Goal: Task Accomplishment & Management: Use online tool/utility

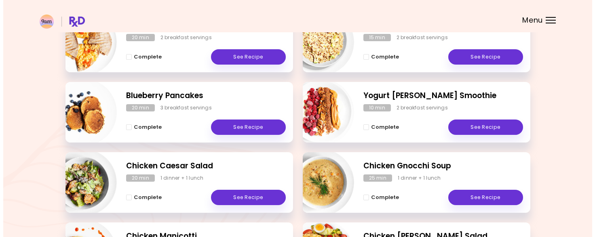
scroll to position [162, 0]
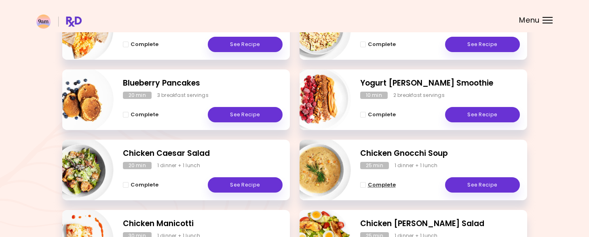
click at [362, 186] on span "Complete - Chicken Gnocchi Soup" at bounding box center [363, 185] width 6 height 6
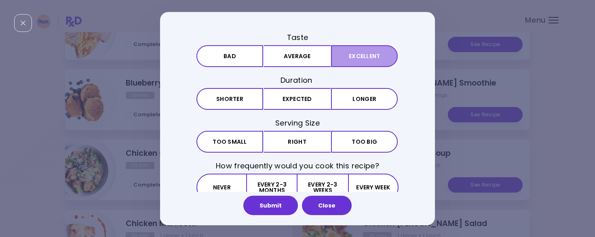
click at [354, 64] on button "Excellent" at bounding box center [364, 56] width 67 height 22
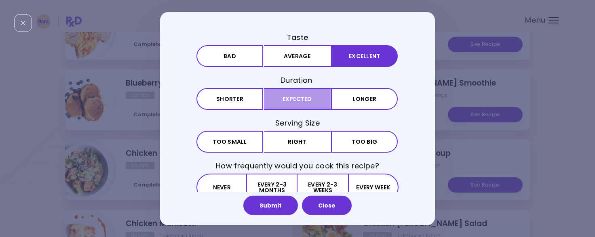
click at [291, 99] on button "Expected" at bounding box center [297, 99] width 67 height 22
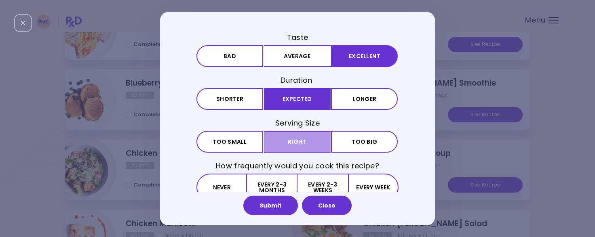
click at [293, 135] on button "Right" at bounding box center [297, 142] width 67 height 22
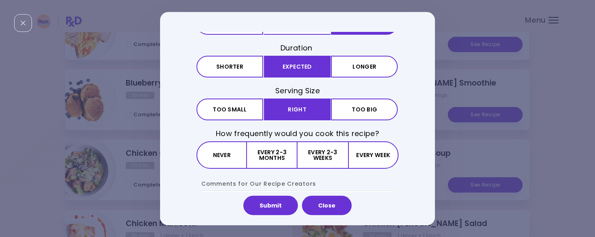
scroll to position [81, 0]
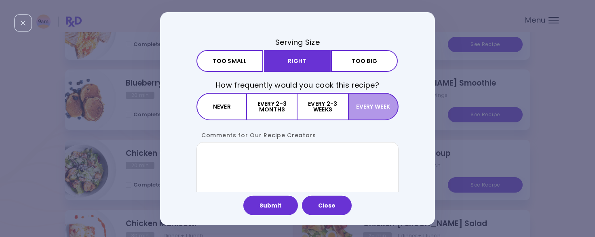
click at [372, 105] on button "Every week" at bounding box center [373, 106] width 51 height 27
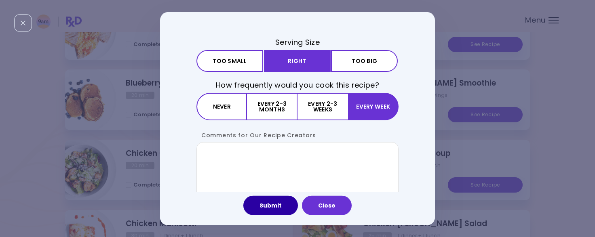
click at [273, 203] on button "Submit" at bounding box center [270, 205] width 55 height 19
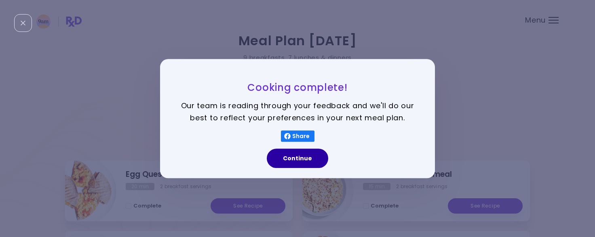
click at [293, 159] on button "Continue" at bounding box center [297, 158] width 61 height 19
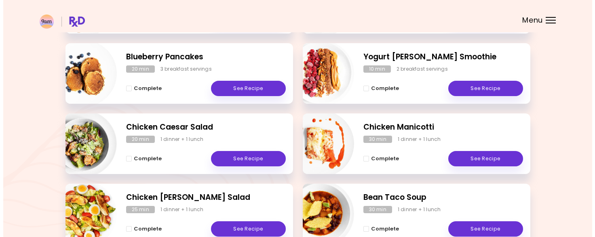
scroll to position [202, 0]
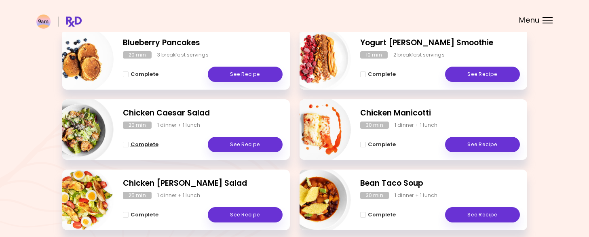
click at [126, 143] on span "Complete - Chicken Caesar Salad" at bounding box center [126, 145] width 6 height 6
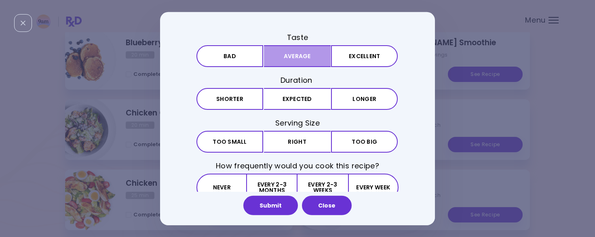
click at [294, 54] on button "Average" at bounding box center [297, 56] width 67 height 22
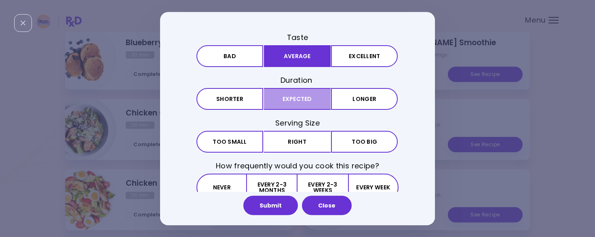
click at [301, 105] on button "Expected" at bounding box center [297, 99] width 67 height 22
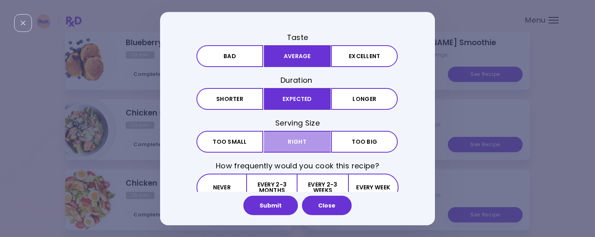
click at [300, 138] on button "Right" at bounding box center [297, 142] width 67 height 22
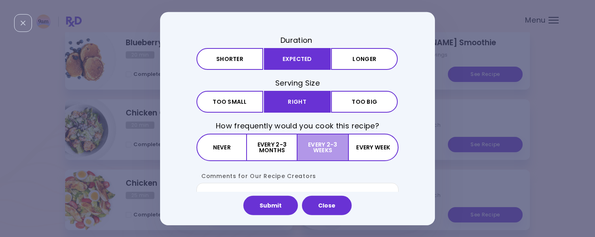
scroll to position [40, 0]
click at [317, 151] on button "Every 2-3 weeks" at bounding box center [323, 146] width 50 height 27
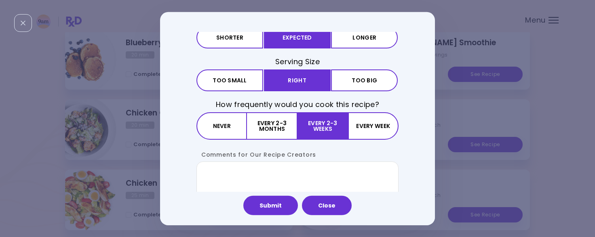
scroll to position [81, 0]
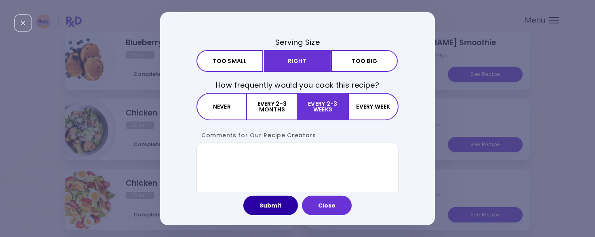
click at [272, 204] on button "Submit" at bounding box center [270, 205] width 55 height 19
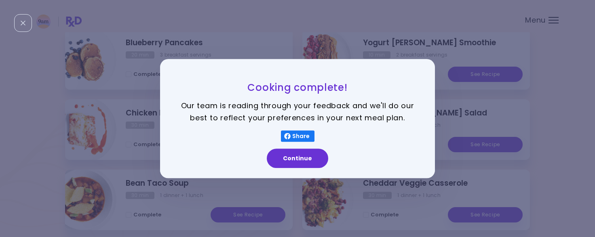
scroll to position [0, 0]
click at [310, 165] on button "Continue" at bounding box center [297, 158] width 61 height 19
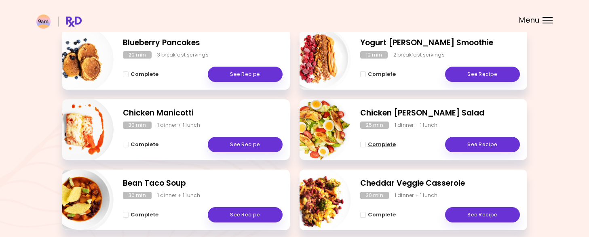
click at [363, 145] on span "Complete - Chicken Cobb Salad" at bounding box center [363, 145] width 6 height 6
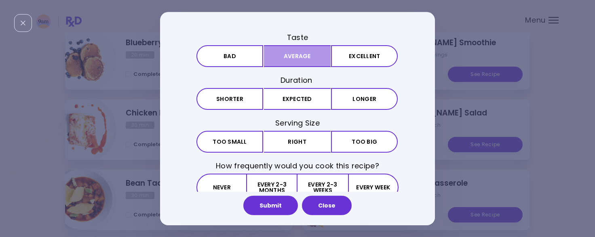
click at [291, 53] on button "Average" at bounding box center [297, 56] width 67 height 22
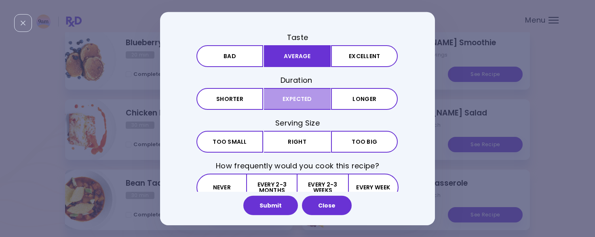
click at [294, 99] on button "Expected" at bounding box center [297, 99] width 67 height 22
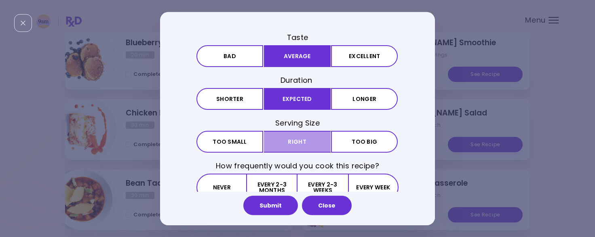
click at [295, 143] on button "Right" at bounding box center [297, 142] width 67 height 22
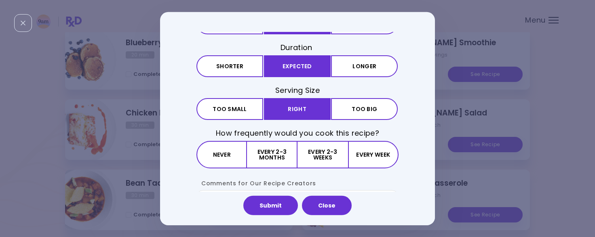
scroll to position [81, 0]
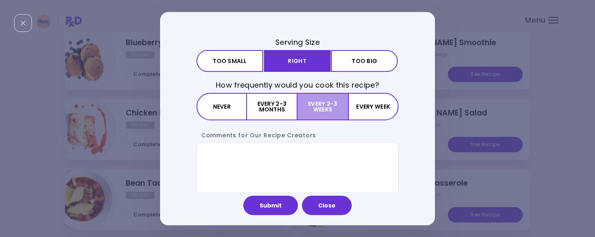
click at [328, 109] on button "Every 2-3 weeks" at bounding box center [323, 106] width 50 height 27
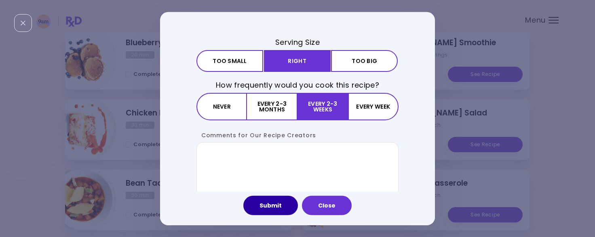
click at [276, 203] on button "Submit" at bounding box center [270, 205] width 55 height 19
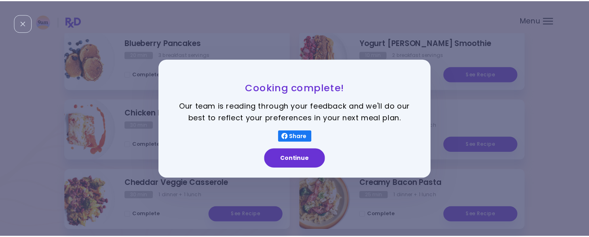
scroll to position [0, 0]
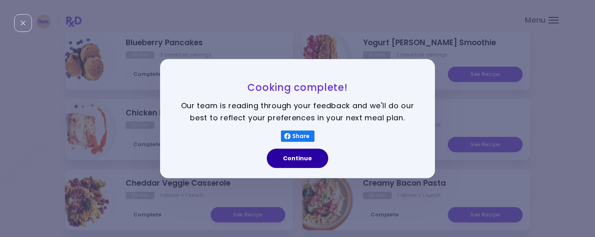
click at [286, 158] on button "Continue" at bounding box center [297, 158] width 61 height 19
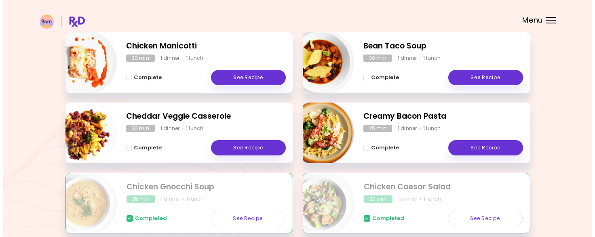
scroll to position [283, 0]
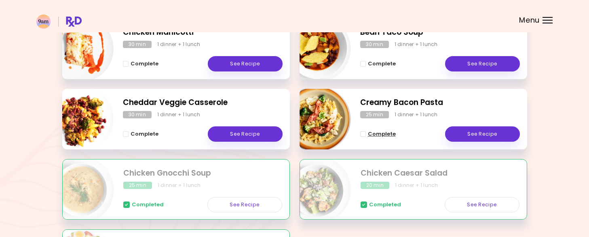
click at [363, 135] on span "Complete - Creamy Bacon Pasta" at bounding box center [363, 134] width 6 height 6
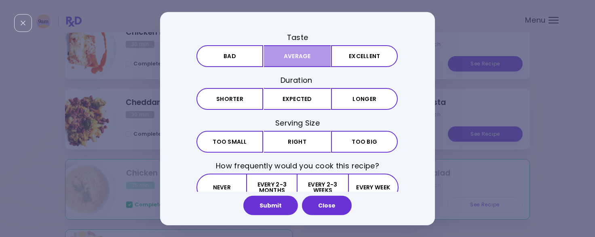
click at [307, 62] on button "Average" at bounding box center [297, 56] width 67 height 22
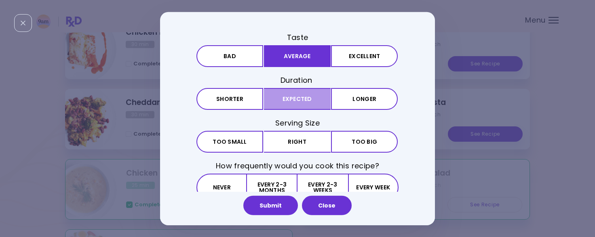
click at [301, 103] on button "Expected" at bounding box center [297, 99] width 67 height 22
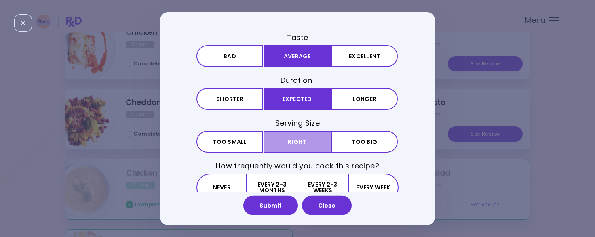
click at [296, 142] on button "Right" at bounding box center [297, 142] width 67 height 22
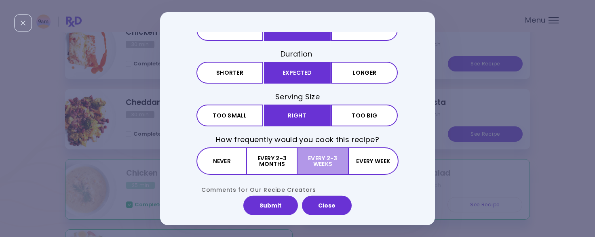
scroll to position [40, 0]
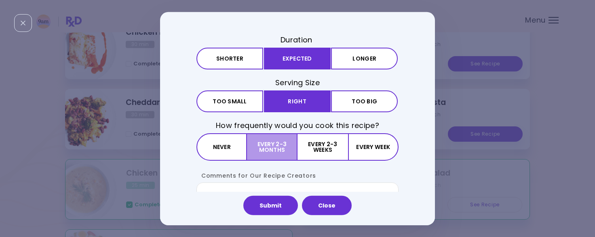
click at [272, 146] on button "Every 2-3 months" at bounding box center [272, 146] width 51 height 27
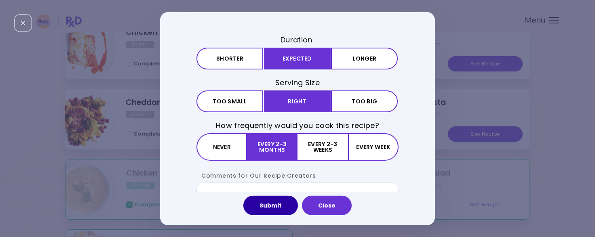
click at [276, 203] on button "Submit" at bounding box center [270, 205] width 55 height 19
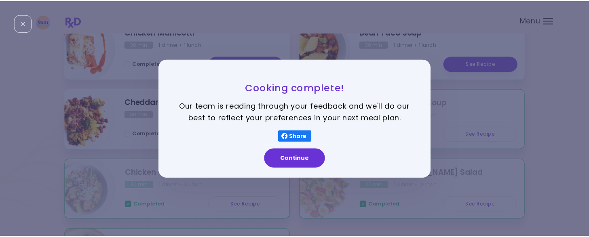
scroll to position [0, 0]
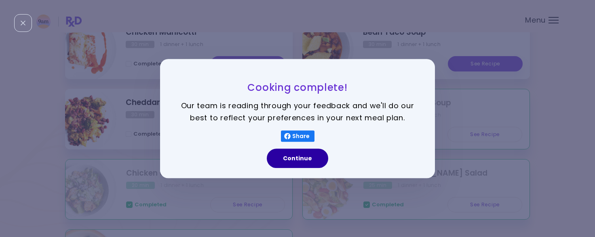
click at [310, 162] on button "Continue" at bounding box center [297, 158] width 61 height 19
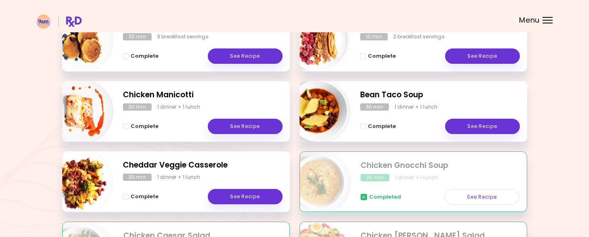
scroll to position [218, 0]
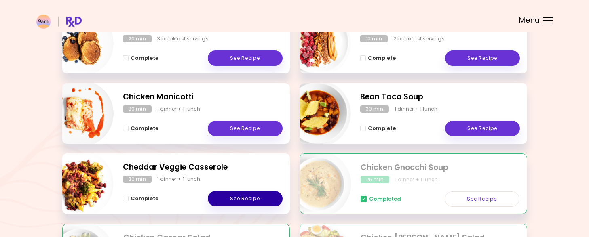
click at [255, 198] on link "See Recipe" at bounding box center [245, 198] width 75 height 15
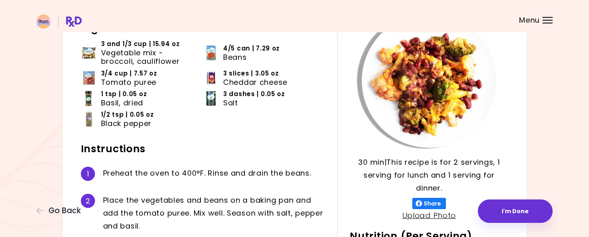
scroll to position [121, 0]
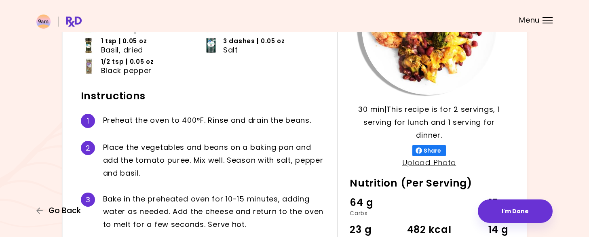
click at [72, 214] on span "Go Back" at bounding box center [65, 211] width 32 height 9
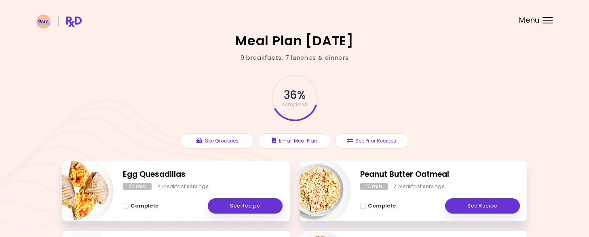
click at [547, 23] on div at bounding box center [547, 23] width 10 height 1
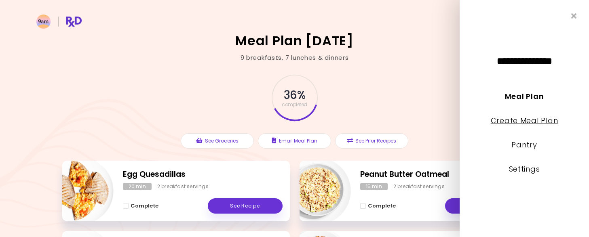
click at [539, 118] on link "Create Meal Plan" at bounding box center [525, 121] width 68 height 10
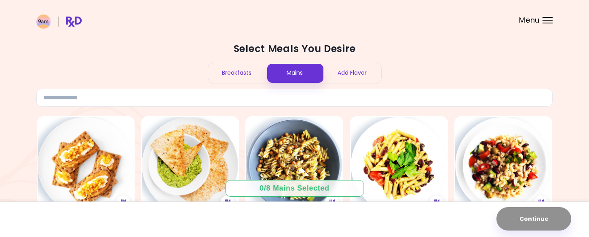
click at [234, 72] on div "Breakfasts" at bounding box center [237, 72] width 58 height 21
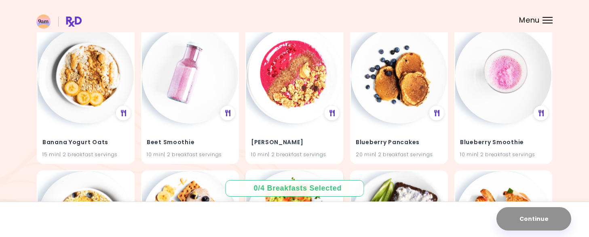
scroll to position [808, 0]
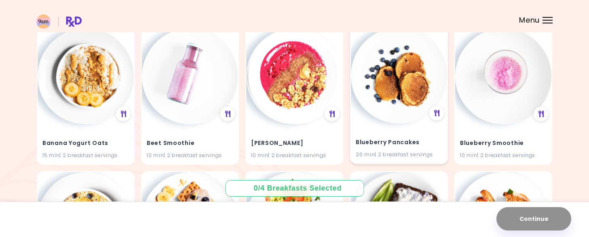
click at [421, 149] on div "Blueberry Pancakes 20 min | 2 breakfast servings" at bounding box center [399, 144] width 96 height 40
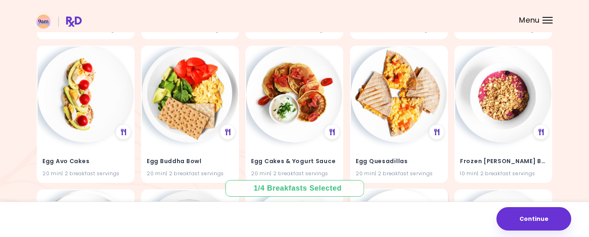
scroll to position [1981, 0]
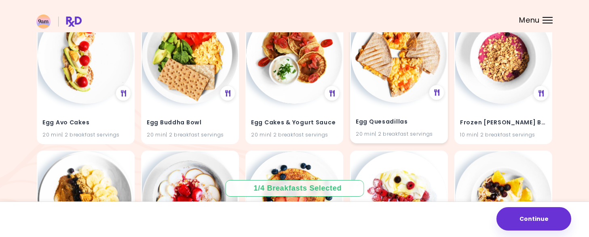
click at [397, 133] on div "20 min | 2 breakfast servings" at bounding box center [399, 134] width 87 height 8
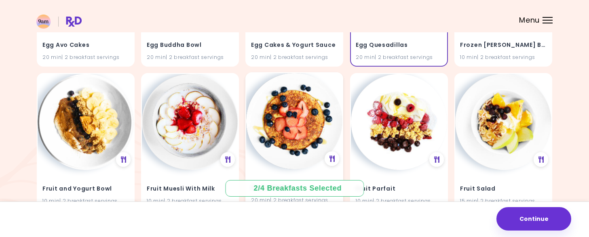
scroll to position [2062, 0]
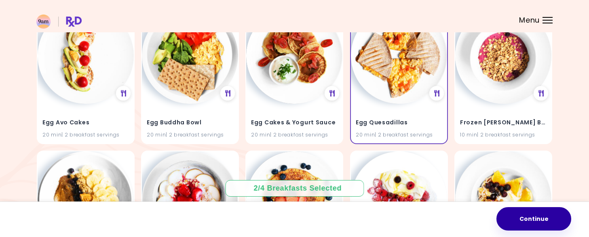
click at [537, 225] on button "Continue" at bounding box center [533, 218] width 75 height 23
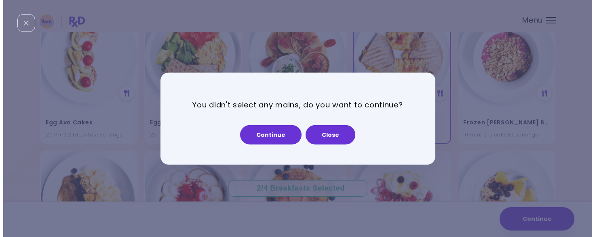
scroll to position [1995, 0]
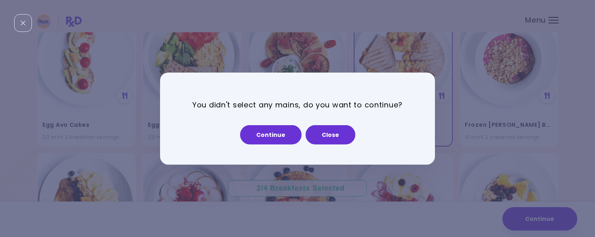
drag, startPoint x: 325, startPoint y: 134, endPoint x: 329, endPoint y: 134, distance: 4.4
click at [325, 134] on button "Close" at bounding box center [331, 134] width 50 height 19
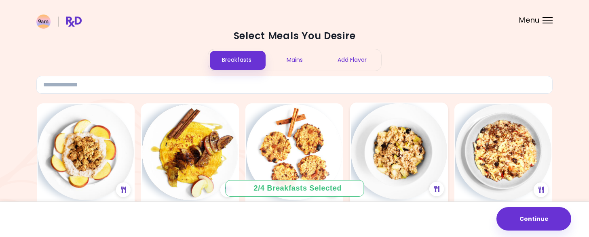
scroll to position [0, 0]
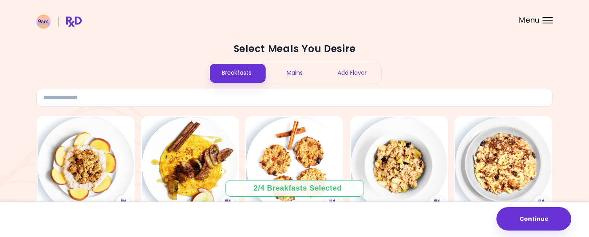
click at [295, 75] on div "Mains" at bounding box center [295, 72] width 58 height 21
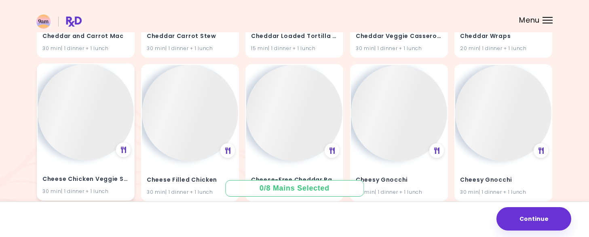
scroll to position [2506, 0]
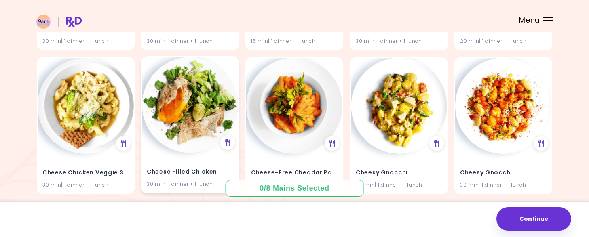
click at [184, 171] on h4 "Cheese Filled Chicken" at bounding box center [190, 172] width 87 height 13
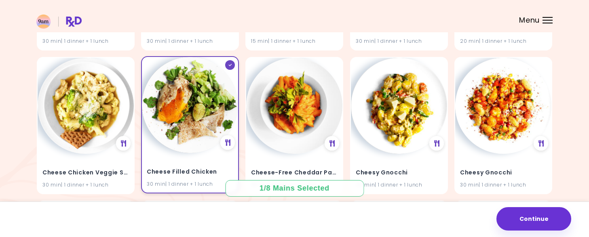
click at [183, 171] on h4 "Cheese Filled Chicken" at bounding box center [190, 172] width 87 height 13
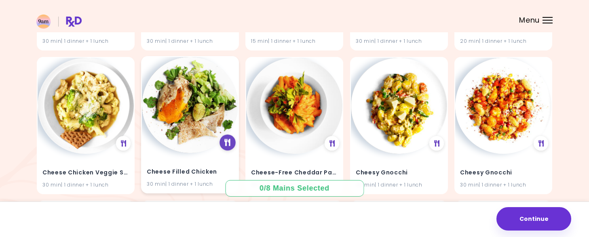
click at [228, 142] on icon at bounding box center [228, 142] width 6 height 7
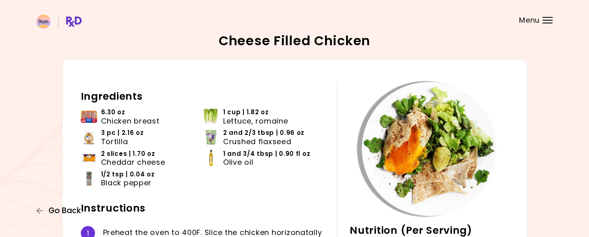
click at [65, 213] on span "Go Back" at bounding box center [65, 211] width 32 height 9
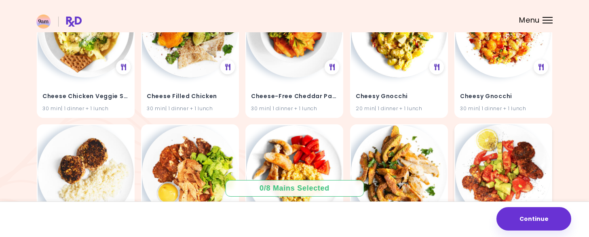
scroll to position [2542, 0]
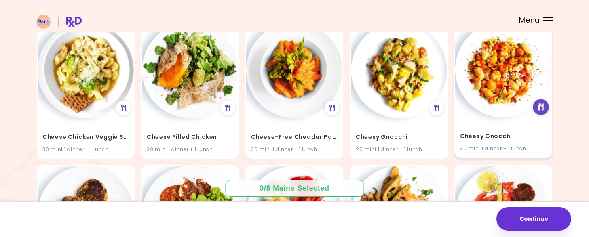
click at [541, 110] on icon at bounding box center [541, 106] width 6 height 7
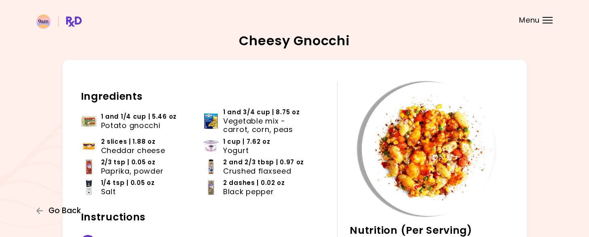
click at [69, 213] on span "Go Back" at bounding box center [65, 211] width 32 height 9
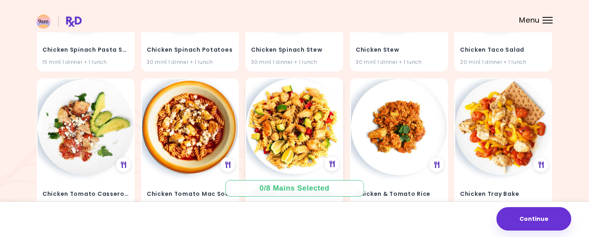
scroll to position [4108, 0]
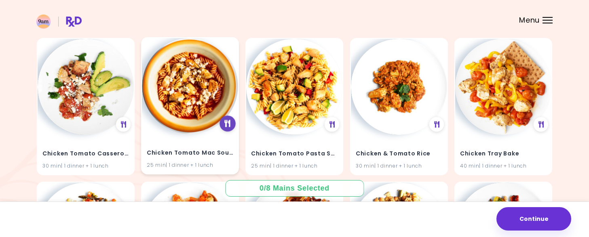
click at [230, 120] on icon at bounding box center [228, 123] width 6 height 7
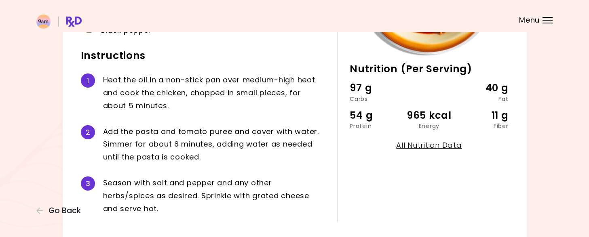
scroll to position [190, 0]
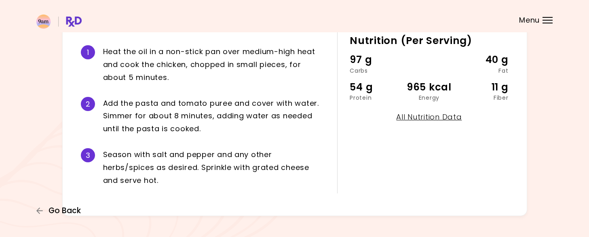
click at [65, 207] on span "Go Back" at bounding box center [65, 211] width 32 height 9
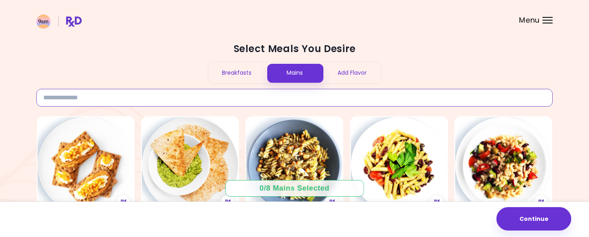
click at [299, 93] on input at bounding box center [294, 98] width 516 height 18
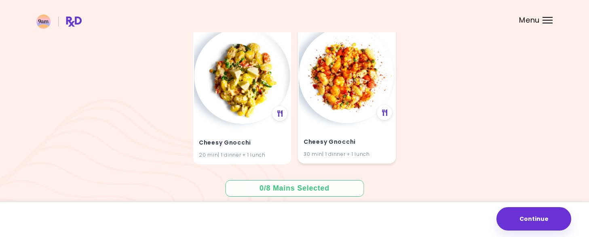
scroll to position [91, 0]
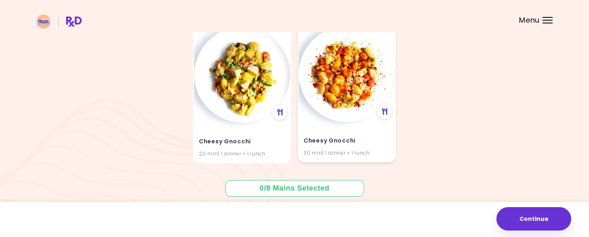
type input "******"
click at [340, 133] on div "Cheesy Gnocchi 30 min | 1 dinner + 1 lunch" at bounding box center [347, 142] width 96 height 40
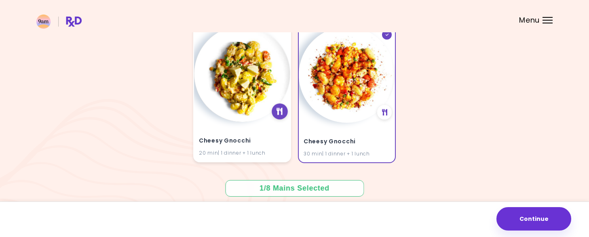
click at [279, 114] on icon at bounding box center [280, 111] width 6 height 7
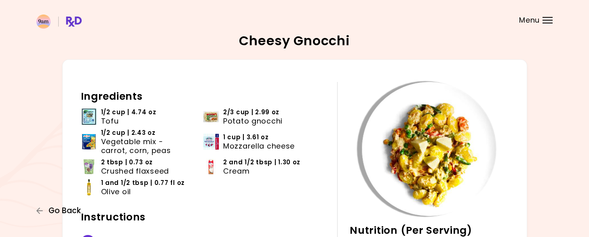
click at [73, 213] on span "Go Back" at bounding box center [65, 211] width 32 height 9
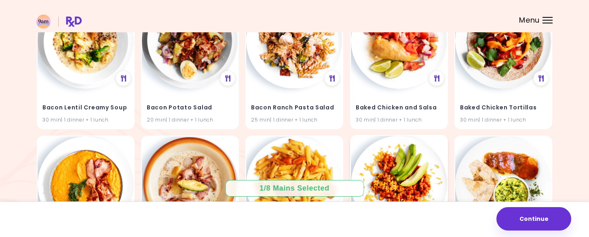
scroll to position [485, 0]
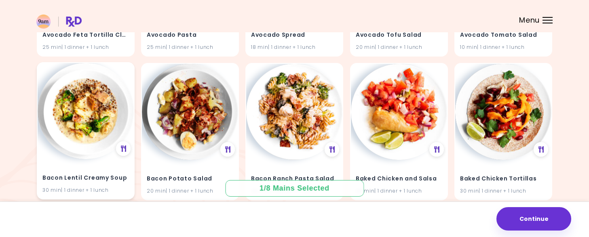
click at [84, 173] on h4 "Bacon Lentil Creamy Soup" at bounding box center [85, 178] width 87 height 13
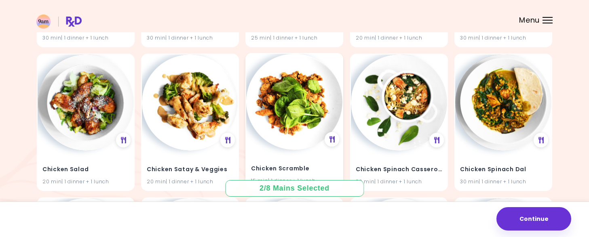
scroll to position [4390, 0]
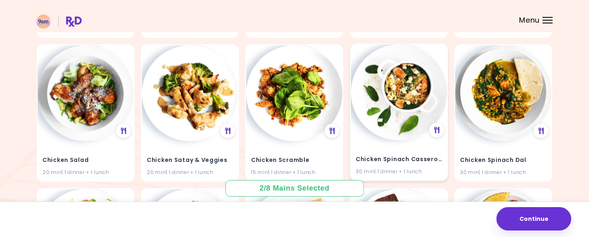
click at [398, 158] on h4 "Chicken Spinach Casserole" at bounding box center [399, 159] width 87 height 13
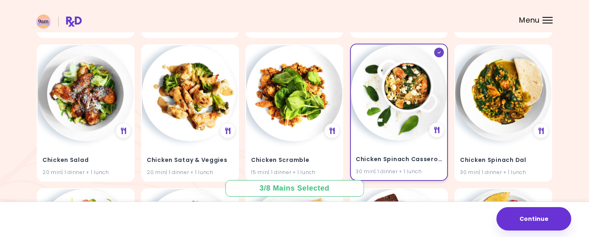
drag, startPoint x: 401, startPoint y: 158, endPoint x: 409, endPoint y: 156, distance: 8.2
click at [401, 158] on h4 "Chicken Spinach Casserole" at bounding box center [399, 159] width 87 height 13
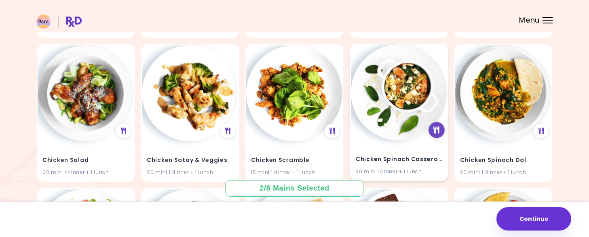
click at [437, 131] on icon at bounding box center [437, 130] width 6 height 7
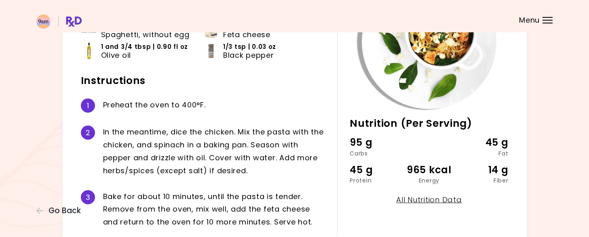
scroll to position [121, 0]
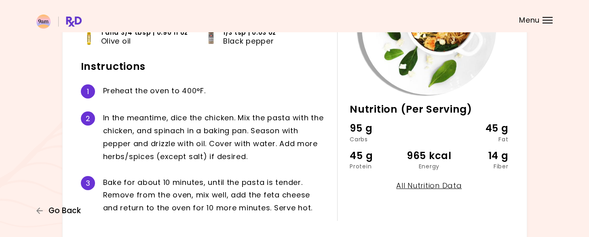
click at [54, 212] on span "Go Back" at bounding box center [65, 211] width 32 height 9
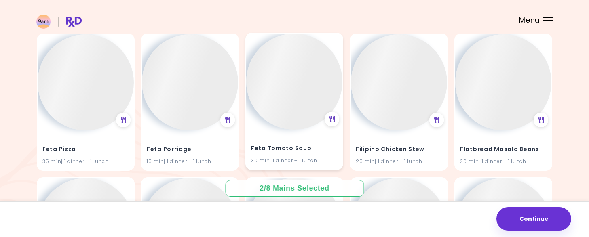
scroll to position [6552, 0]
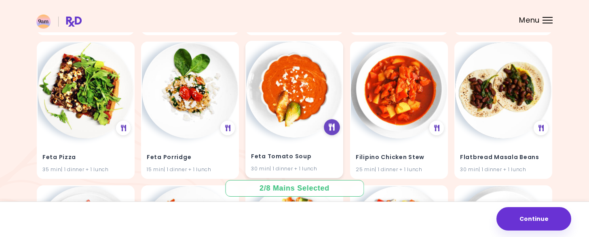
click at [330, 129] on icon at bounding box center [332, 127] width 6 height 7
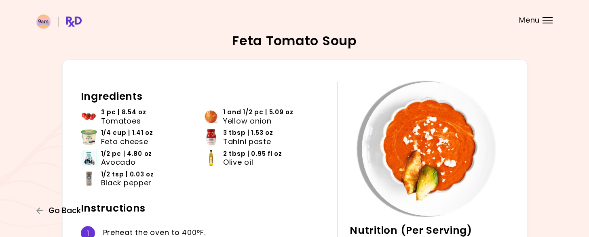
click at [68, 209] on span "Go Back" at bounding box center [65, 211] width 32 height 9
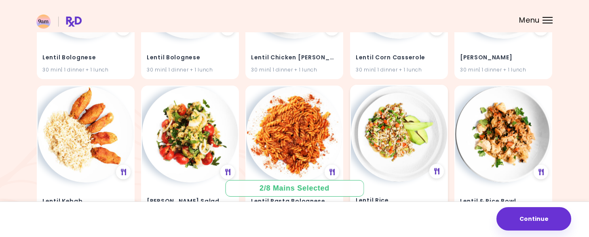
scroll to position [8131, 0]
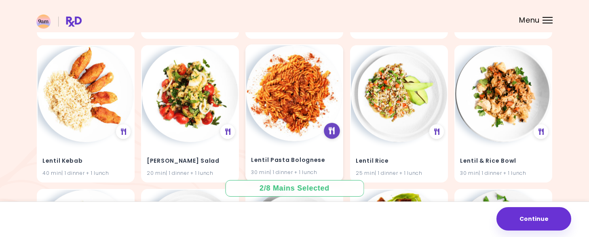
click at [333, 130] on icon at bounding box center [332, 131] width 6 height 7
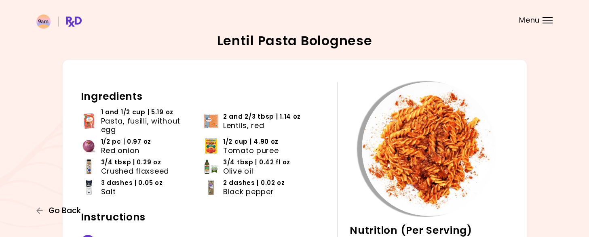
click at [66, 209] on span "Go Back" at bounding box center [65, 211] width 32 height 9
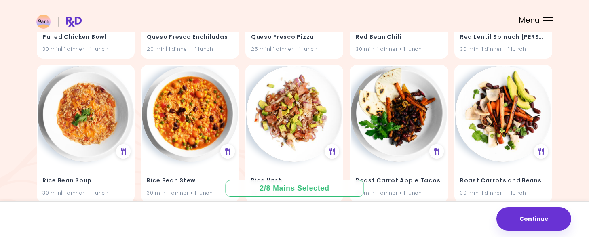
scroll to position [10591, 0]
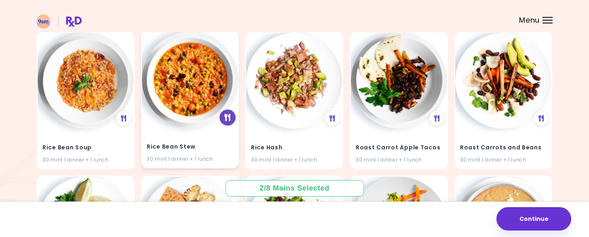
click at [226, 117] on icon at bounding box center [228, 117] width 6 height 7
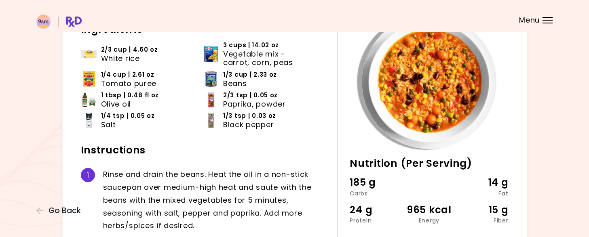
scroll to position [81, 0]
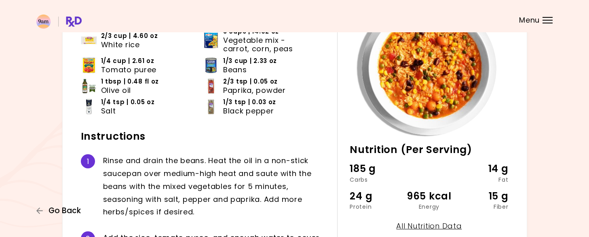
click at [71, 211] on span "Go Back" at bounding box center [65, 211] width 32 height 9
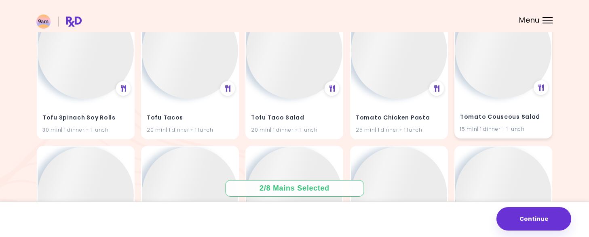
scroll to position [12908, 0]
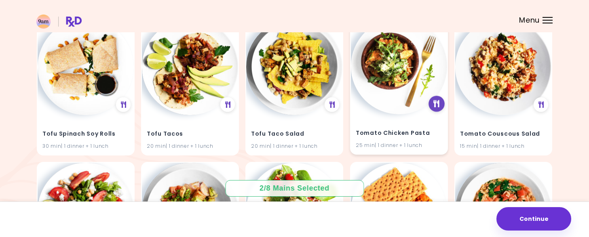
click at [439, 108] on div at bounding box center [436, 104] width 16 height 16
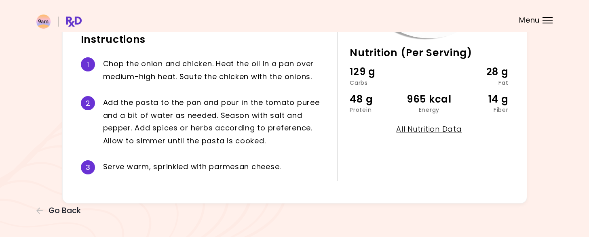
scroll to position [178, 0]
click at [61, 211] on span "Go Back" at bounding box center [65, 211] width 32 height 9
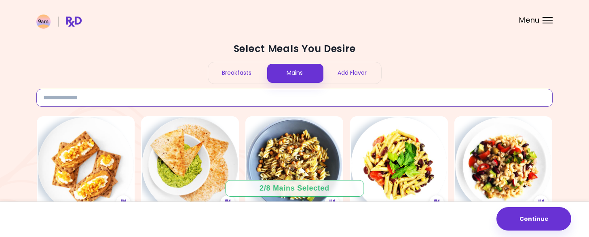
click at [329, 99] on input at bounding box center [294, 98] width 516 height 18
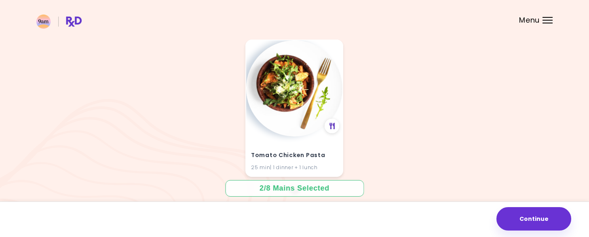
scroll to position [81, 0]
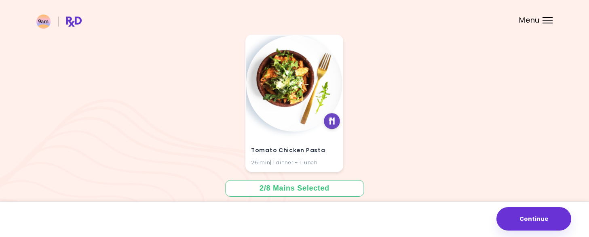
type input "**********"
click at [335, 122] on icon at bounding box center [332, 121] width 6 height 7
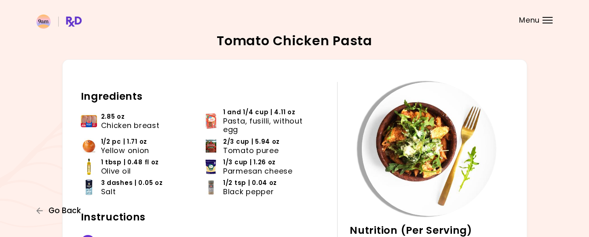
click at [67, 210] on span "Go Back" at bounding box center [65, 211] width 32 height 9
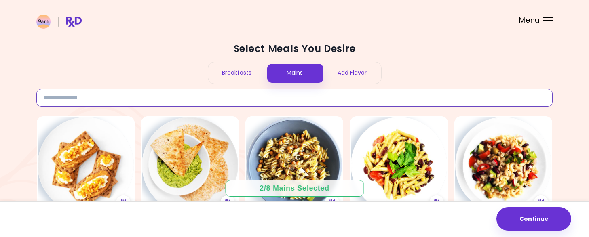
drag, startPoint x: 318, startPoint y: 95, endPoint x: 319, endPoint y: 88, distance: 7.8
click at [319, 88] on div "Select Meals You Desire Breakfasts Mains Add Flavor" at bounding box center [294, 74] width 516 height 64
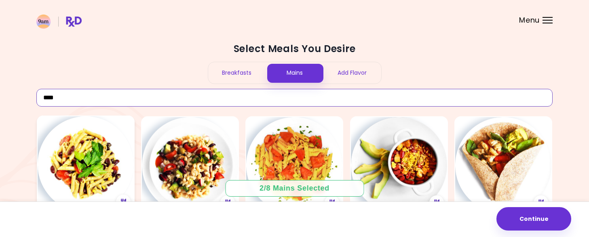
type input "**********"
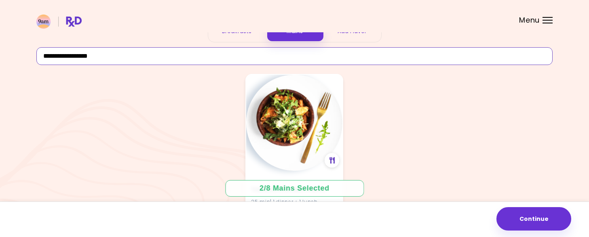
scroll to position [81, 0]
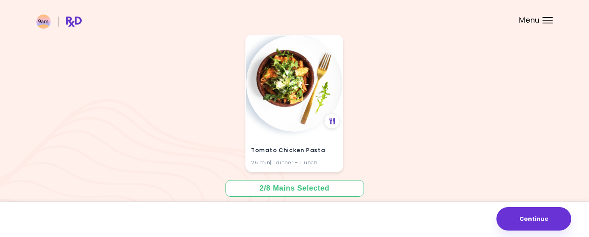
click at [299, 148] on h4 "Tomato Chicken Pasta" at bounding box center [294, 150] width 87 height 13
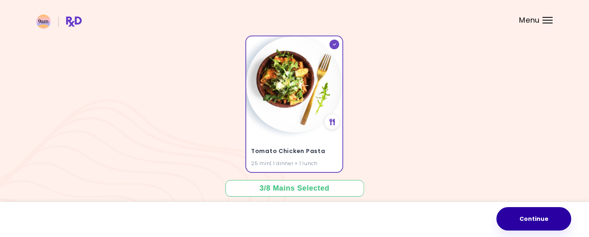
click at [556, 219] on button "Continue" at bounding box center [533, 218] width 75 height 23
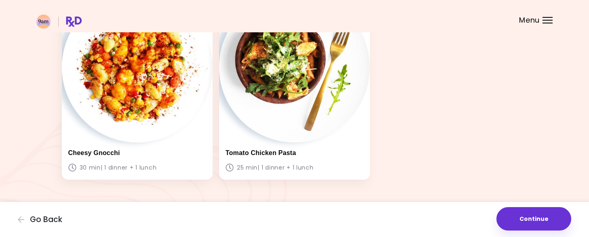
scroll to position [283, 0]
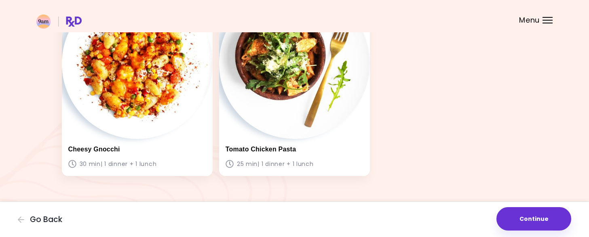
click at [559, 220] on button "Continue" at bounding box center [533, 218] width 75 height 23
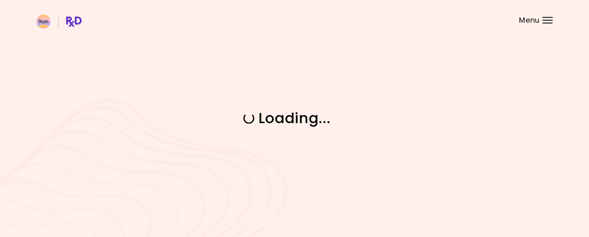
scroll to position [0, 0]
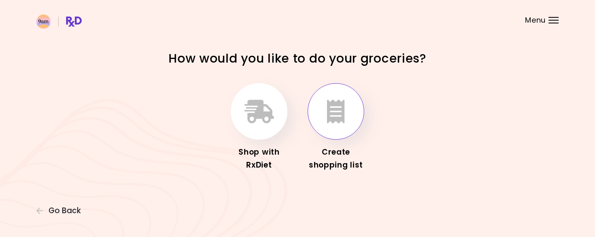
click at [323, 118] on button "button" at bounding box center [336, 111] width 57 height 57
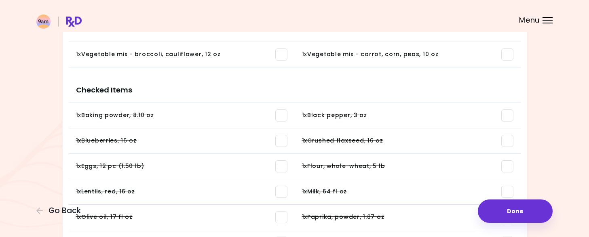
scroll to position [492, 0]
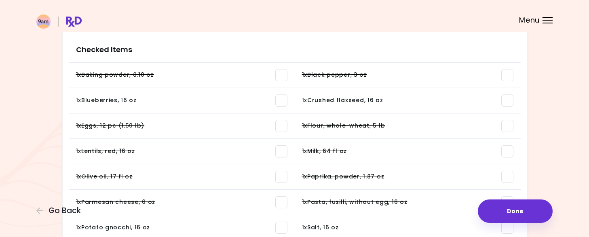
click at [283, 152] on span at bounding box center [281, 152] width 12 height 12
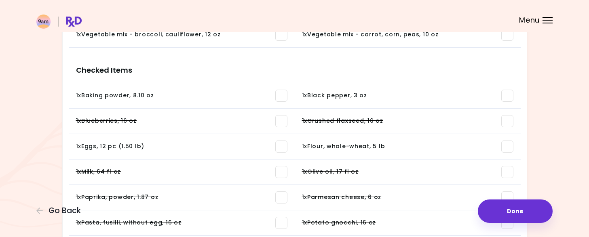
scroll to position [593, 0]
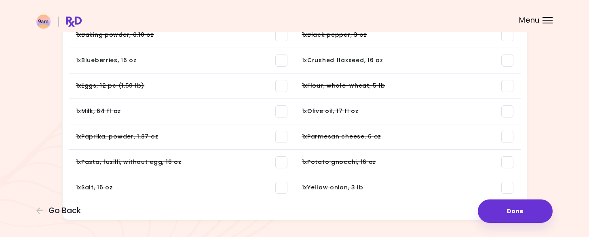
click at [280, 160] on span at bounding box center [281, 162] width 12 height 12
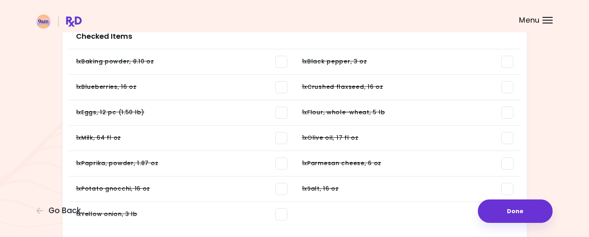
scroll to position [613, 0]
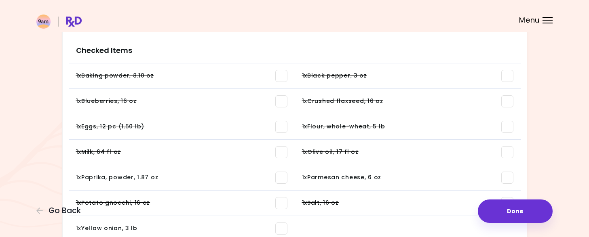
click at [284, 200] on span at bounding box center [281, 203] width 12 height 12
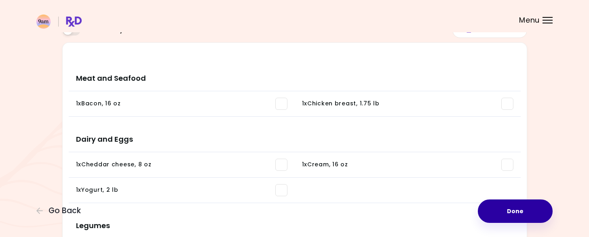
scroll to position [0, 0]
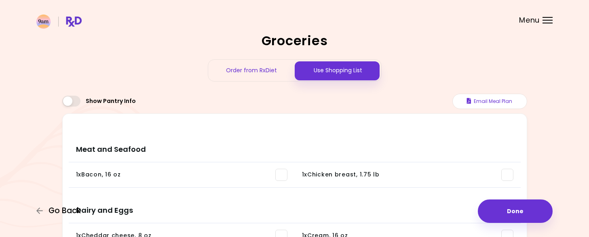
click at [67, 209] on span "Go Back" at bounding box center [65, 211] width 32 height 9
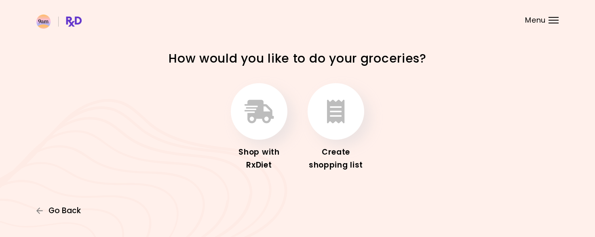
click at [61, 211] on span "Go Back" at bounding box center [65, 211] width 32 height 9
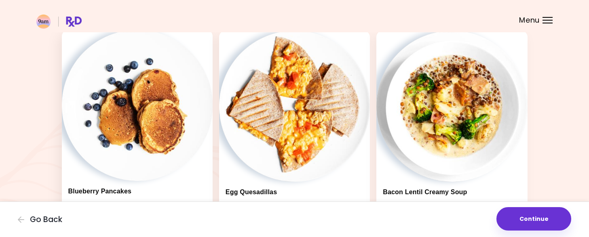
scroll to position [81, 0]
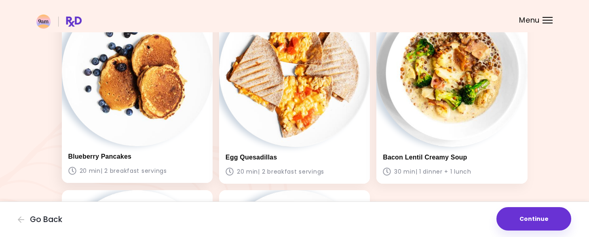
click at [147, 163] on div "Blueberry Pancakes 20 min | 2 breakfast servings" at bounding box center [137, 164] width 151 height 37
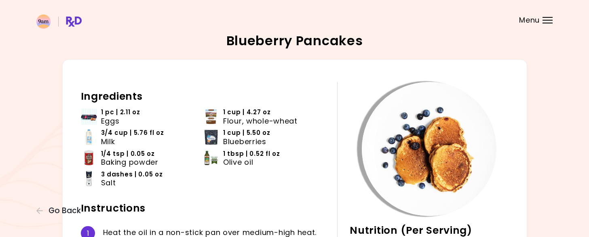
drag, startPoint x: 81, startPoint y: 95, endPoint x: 102, endPoint y: 108, distance: 24.7
click at [82, 97] on h2 "Ingredients" at bounding box center [203, 96] width 245 height 13
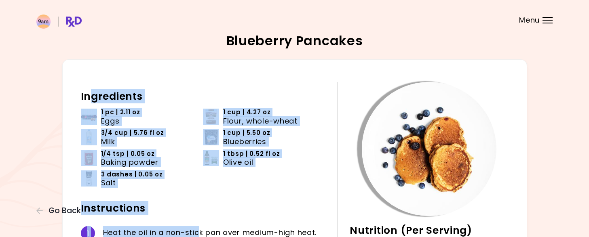
drag, startPoint x: 102, startPoint y: 108, endPoint x: 187, endPoint y: 155, distance: 97.3
click at [200, 211] on div "Ingredients 1 pc | 2.11 oz Eggs 1 cup | 4.27 oz Flour, whole-wheat 3/4 cup | 5.…" at bounding box center [209, 229] width 257 height 294
click at [191, 129] on li "3/4 cup | 5.76 fl oz Milk" at bounding box center [142, 139] width 122 height 21
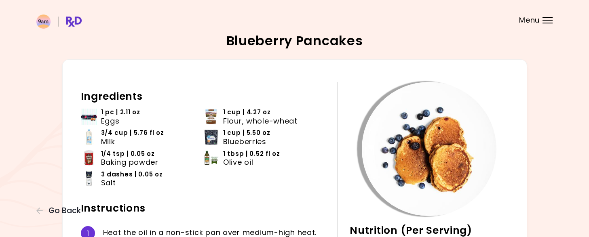
click at [90, 97] on h2 "Ingredients" at bounding box center [203, 96] width 245 height 13
click at [80, 95] on div "20 min Nutrition (Per Serving) 116 g Carbs 27 g Fat 30 g Protein 827 kcal Energ…" at bounding box center [294, 228] width 465 height 339
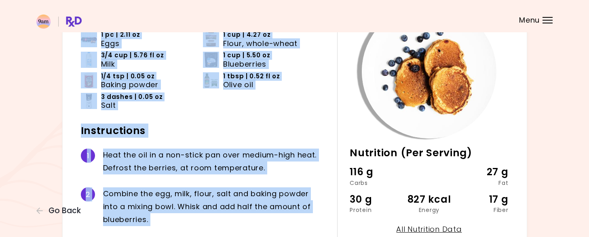
scroll to position [182, 0]
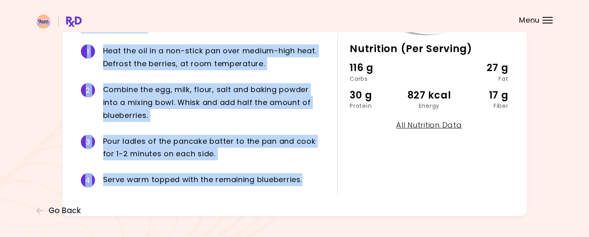
drag, startPoint x: 79, startPoint y: 95, endPoint x: 306, endPoint y: 184, distance: 243.7
click at [306, 184] on div "20 min Nutrition (Per Serving) 116 g Carbs 27 g Fat 30 g Protein 827 kcal Energ…" at bounding box center [294, 47] width 465 height 339
copy div "Ingredients 1 pc | 2.11 oz Eggs 1 cup | 4.27 oz Flour, whole-wheat 3/4 cup | 5.…"
click at [69, 213] on span "Go Back" at bounding box center [65, 211] width 32 height 9
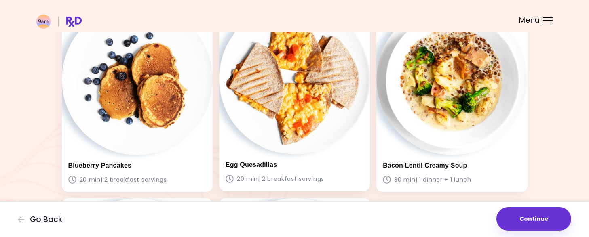
scroll to position [81, 0]
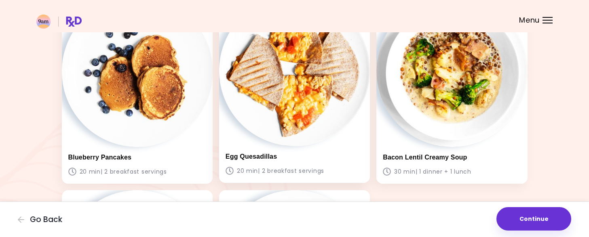
click at [346, 129] on div "Egg Quesadillas 20 min | 2 breakfast servings" at bounding box center [294, 89] width 151 height 188
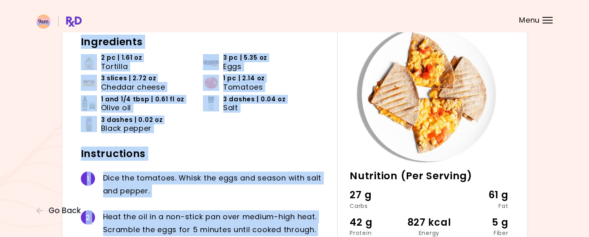
scroll to position [194, 0]
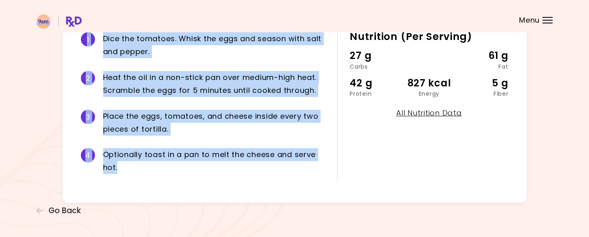
drag, startPoint x: 81, startPoint y: 94, endPoint x: 200, endPoint y: 146, distance: 130.4
click at [278, 190] on div "20 min Nutrition (Per Serving) 27 g Carbs 61 g Fat 42 g Protein 827 kcal Energy…" at bounding box center [294, 34] width 465 height 338
copy div "Ingredients 2 pc | 1.61 oz Tortilla 3 pc | 5.35 oz Eggs 3 slices | 2.72 oz Ched…"
click at [57, 212] on span "Go Back" at bounding box center [65, 211] width 32 height 9
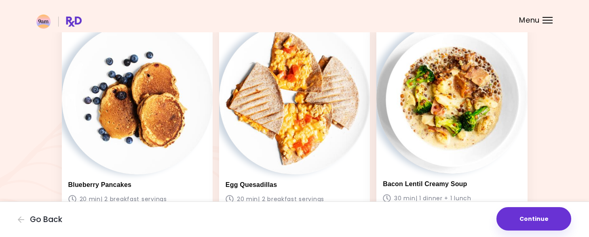
scroll to position [81, 0]
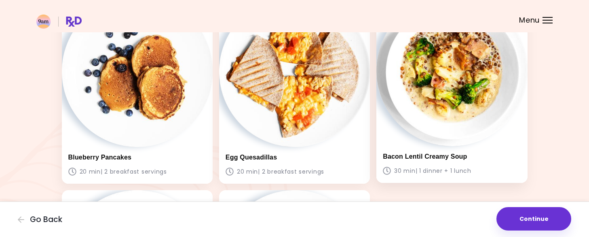
click at [480, 164] on div "Bacon Lentil Creamy Soup 30 min | 1 dinner + 1 lunch" at bounding box center [451, 164] width 151 height 37
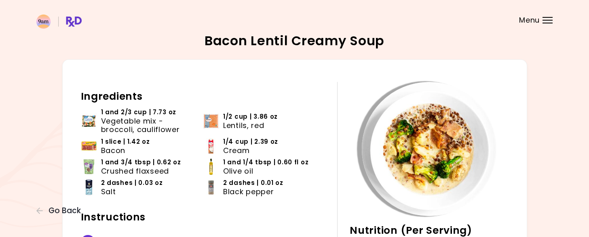
click at [118, 103] on div "Ingredients 1 and 2/3 cup | 7.73 oz Vegetable mix - broccoli, cauliflower 1/2 c…" at bounding box center [209, 226] width 257 height 289
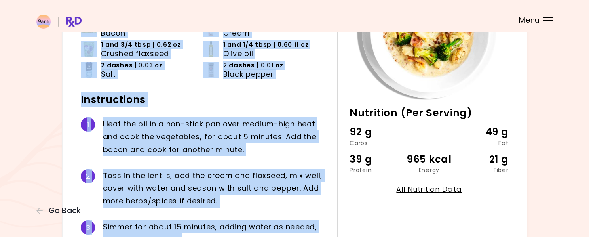
scroll to position [167, 0]
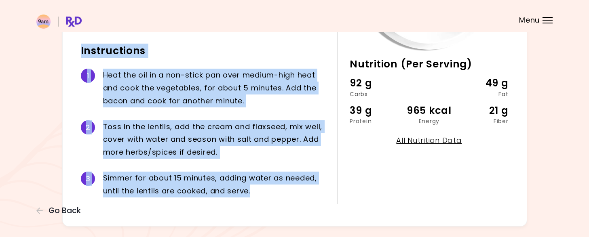
drag, startPoint x: 80, startPoint y: 95, endPoint x: 264, endPoint y: 194, distance: 209.8
click at [264, 194] on div "30 min Nutrition (Per Serving) 92 g Carbs 49 g Fat 39 g Protein 965 kcal Energy…" at bounding box center [294, 60] width 465 height 334
copy div "Ingredients 1 and 2/3 cup | 7.73 oz Vegetable mix - broccoli, cauliflower 1/2 c…"
click at [65, 211] on span "Go Back" at bounding box center [65, 211] width 32 height 9
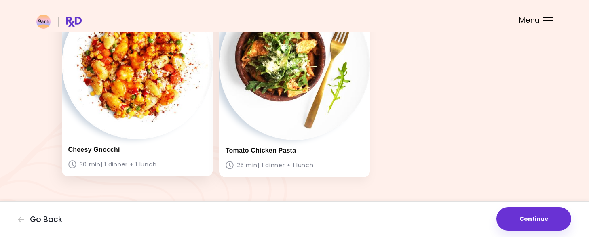
scroll to position [283, 0]
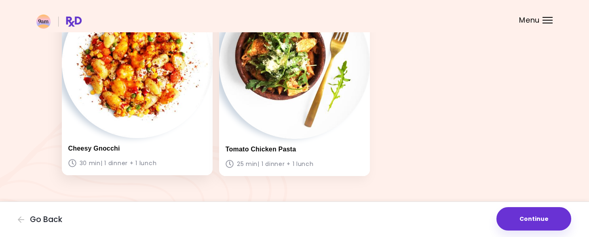
click at [181, 112] on img at bounding box center [137, 62] width 151 height 151
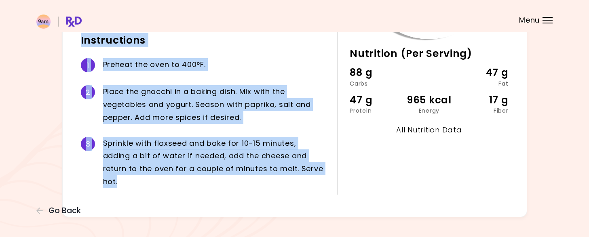
scroll to position [191, 0]
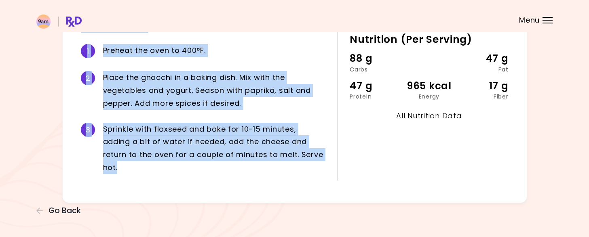
drag, startPoint x: 81, startPoint y: 96, endPoint x: 241, endPoint y: 187, distance: 184.3
click at [241, 187] on div "30 min Nutrition (Per Serving) 88 g Carbs 47 g Fat 47 g Protein 965 kcal Energy…" at bounding box center [294, 35] width 465 height 335
copy div "Ingredients 1 and 1/4 cup | 5.46 oz Potato gnocchi 1 and 3/4 cup | 8.75 oz Vege…"
click at [52, 212] on span "Go Back" at bounding box center [65, 211] width 32 height 9
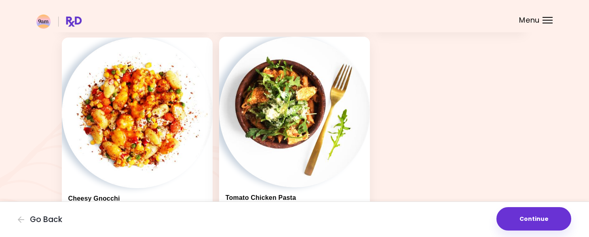
scroll to position [243, 0]
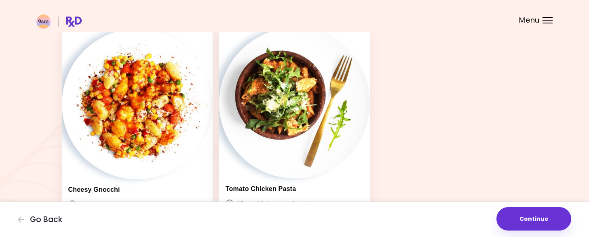
click at [295, 162] on img at bounding box center [294, 103] width 151 height 151
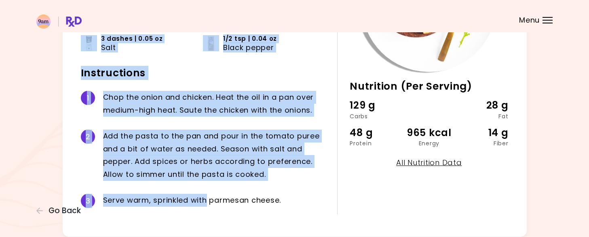
scroll to position [178, 0]
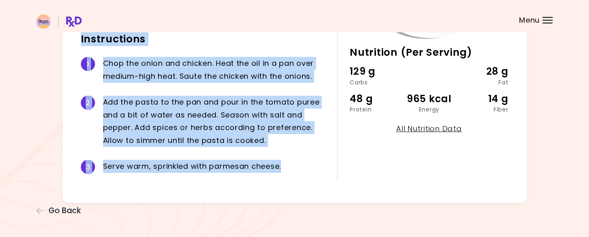
drag, startPoint x: 80, startPoint y: 97, endPoint x: 296, endPoint y: 173, distance: 229.5
click at [296, 173] on div "25 min Nutrition (Per Serving) 129 g Carbs 28 g Fat 48 g Protein 965 kcal Energ…" at bounding box center [294, 42] width 465 height 322
copy div "Ingredients 2.85 oz Chicken breast 1 and 1/4 cup | 4.11 oz Pasta, fusilli, with…"
click at [63, 209] on span "Go Back" at bounding box center [65, 211] width 32 height 9
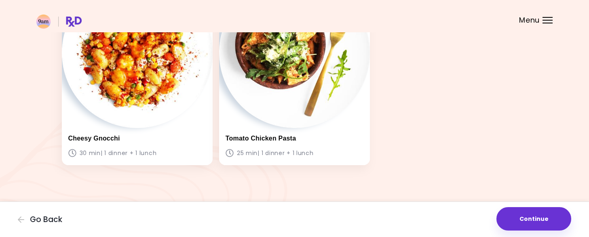
scroll to position [295, 0]
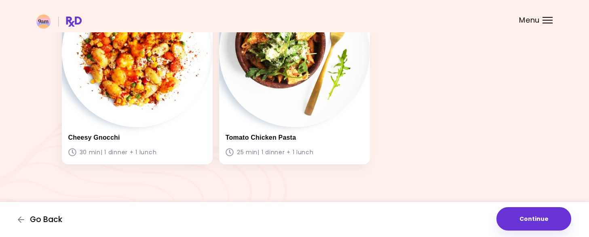
click at [52, 216] on span "Go Back" at bounding box center [46, 219] width 32 height 9
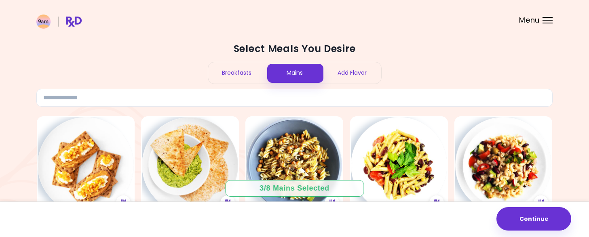
click at [230, 70] on div "Breakfasts" at bounding box center [237, 72] width 58 height 21
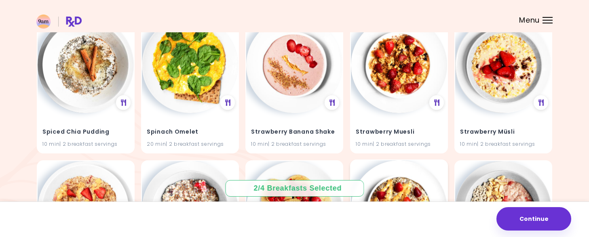
scroll to position [3978, 0]
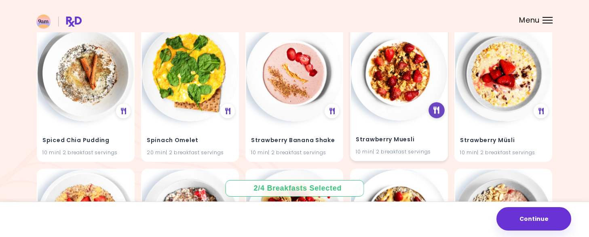
click at [437, 112] on icon at bounding box center [437, 110] width 6 height 7
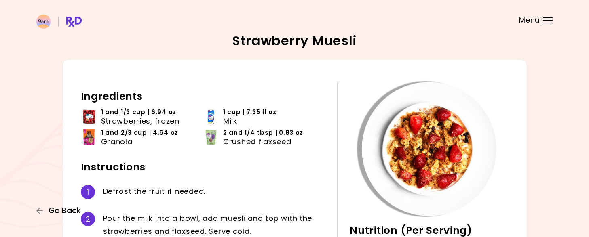
click at [54, 211] on span "Go Back" at bounding box center [65, 211] width 32 height 9
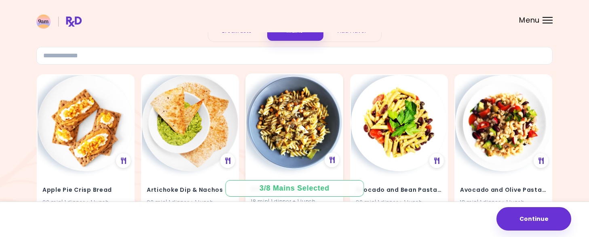
scroll to position [40, 0]
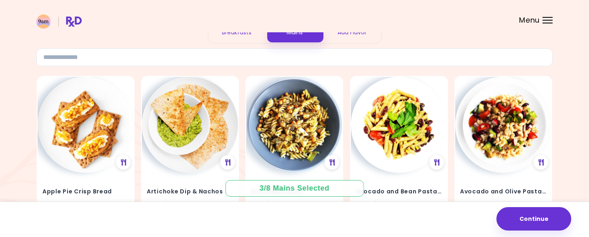
click at [247, 34] on div "Breakfasts" at bounding box center [237, 32] width 58 height 21
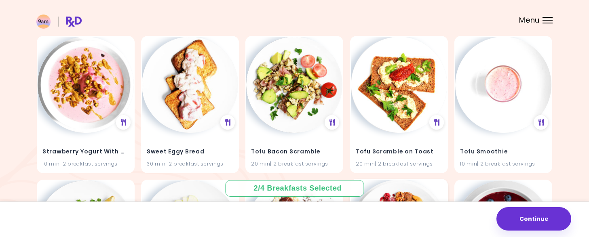
scroll to position [4390, 0]
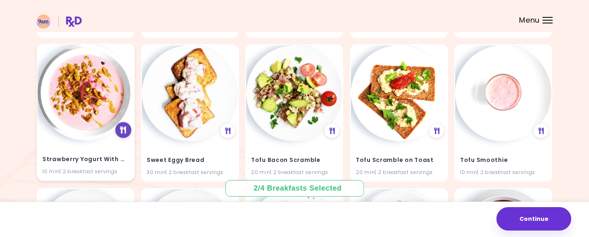
click at [120, 133] on div at bounding box center [123, 130] width 16 height 16
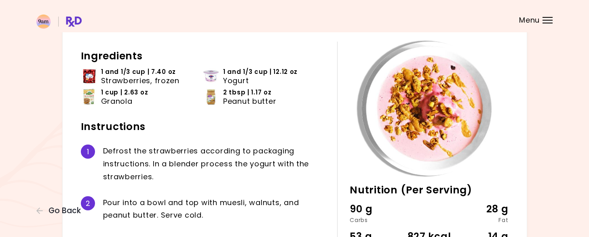
scroll to position [81, 0]
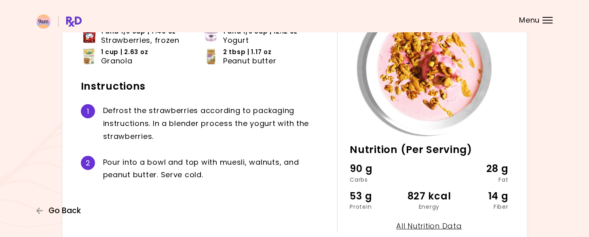
click at [75, 211] on span "Go Back" at bounding box center [65, 211] width 32 height 9
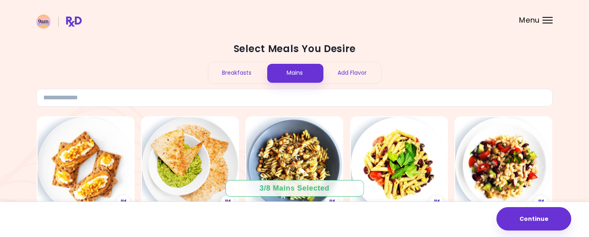
click at [241, 73] on div "Breakfasts" at bounding box center [237, 72] width 58 height 21
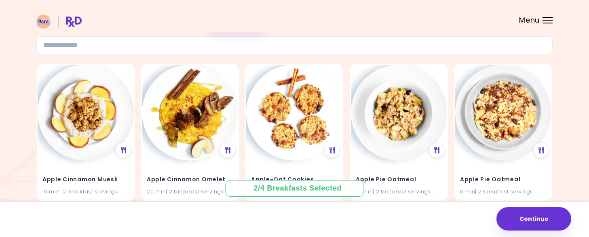
scroll to position [162, 0]
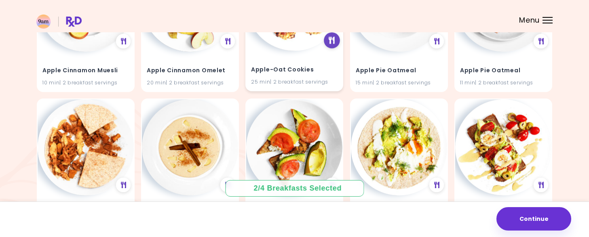
click at [330, 42] on icon at bounding box center [332, 40] width 6 height 7
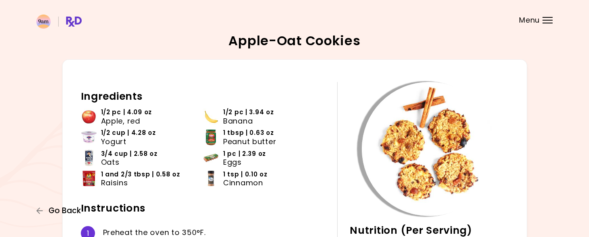
click at [63, 210] on span "Go Back" at bounding box center [65, 211] width 32 height 9
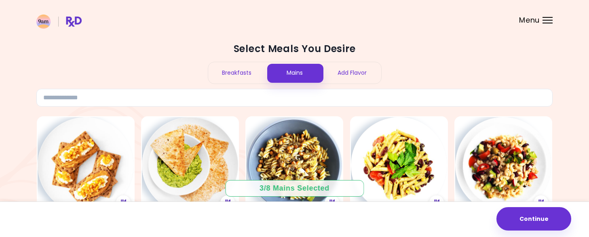
click at [245, 79] on div "Breakfasts" at bounding box center [237, 72] width 58 height 21
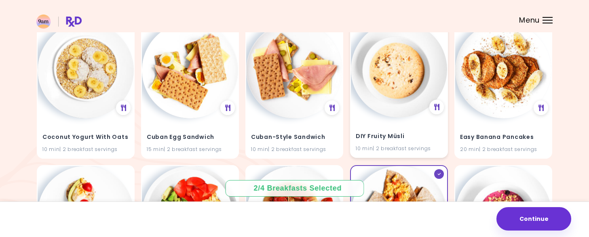
scroll to position [1808, 0]
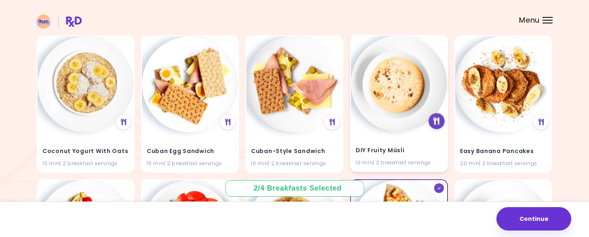
click at [436, 123] on icon at bounding box center [437, 121] width 6 height 7
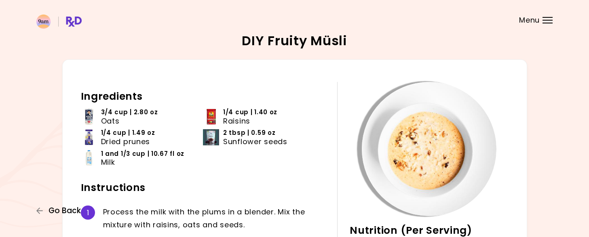
click at [60, 210] on span "Go Back" at bounding box center [65, 211] width 32 height 9
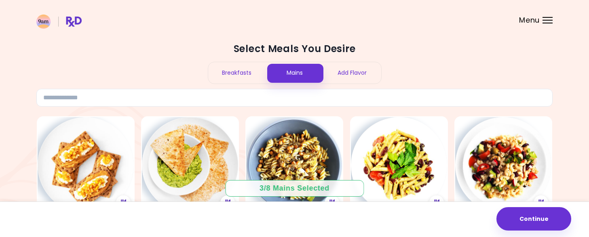
drag, startPoint x: 220, startPoint y: 70, endPoint x: 245, endPoint y: 79, distance: 26.2
click at [222, 72] on div "Breakfasts" at bounding box center [237, 72] width 58 height 21
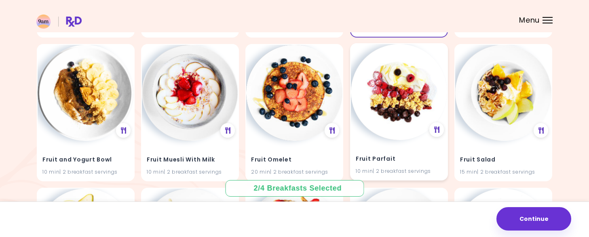
scroll to position [2370, 0]
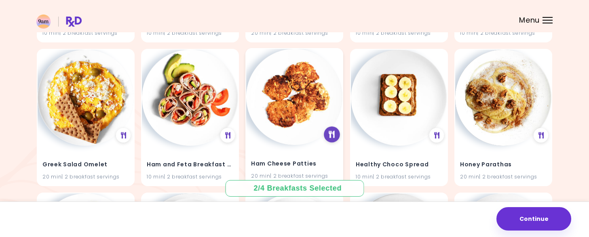
click at [333, 136] on icon at bounding box center [332, 134] width 6 height 7
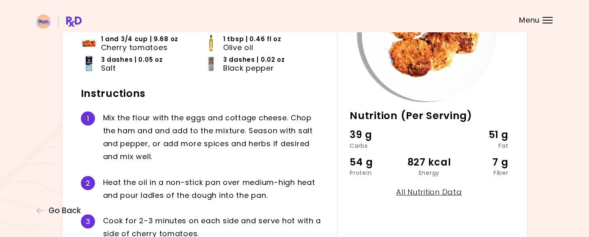
scroll to position [40, 0]
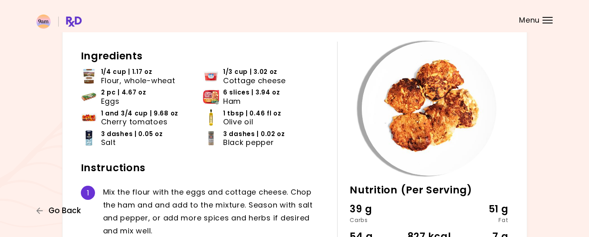
click at [65, 211] on span "Go Back" at bounding box center [65, 211] width 32 height 9
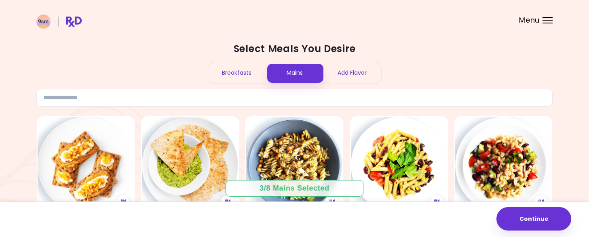
drag, startPoint x: 241, startPoint y: 69, endPoint x: 247, endPoint y: 72, distance: 6.9
click at [243, 71] on div "Breakfasts" at bounding box center [237, 72] width 58 height 21
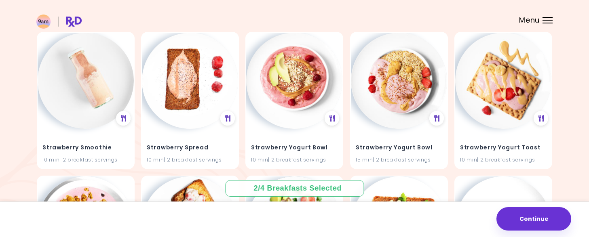
scroll to position [3687, 0]
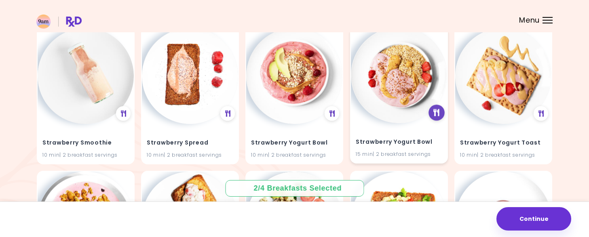
click at [436, 118] on div at bounding box center [436, 113] width 16 height 16
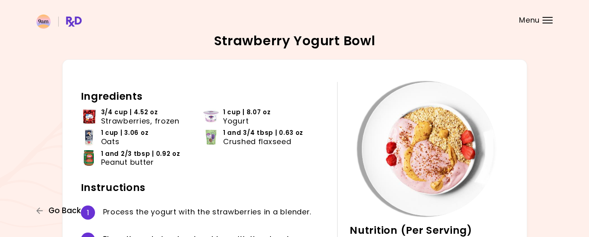
click at [59, 210] on span "Go Back" at bounding box center [65, 211] width 32 height 9
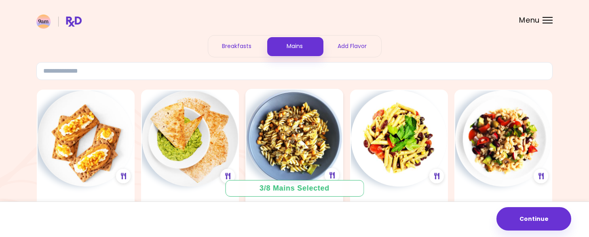
scroll to position [40, 0]
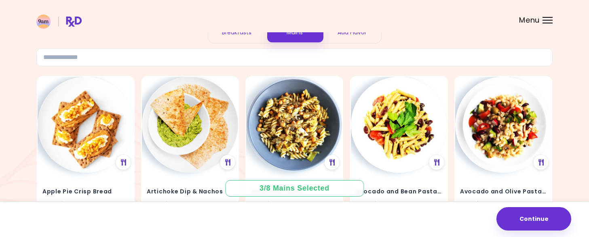
drag, startPoint x: 234, startPoint y: 35, endPoint x: 343, endPoint y: 104, distance: 129.2
click at [234, 35] on div "Breakfasts" at bounding box center [237, 32] width 58 height 21
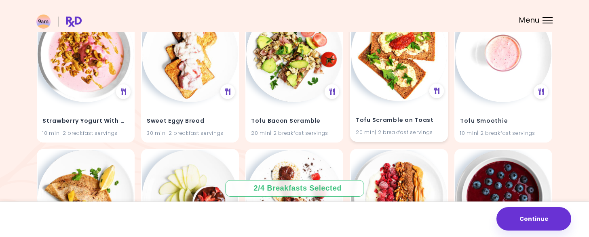
scroll to position [4434, 0]
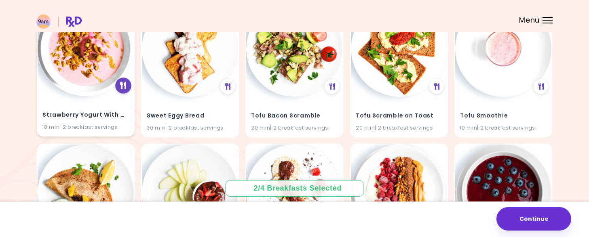
click at [120, 86] on icon at bounding box center [123, 85] width 6 height 7
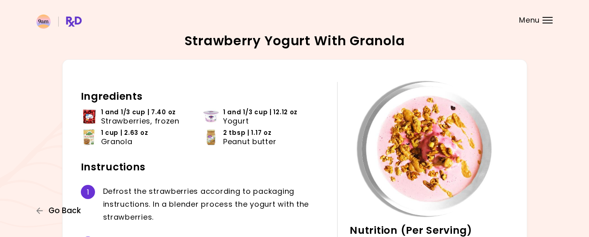
click at [60, 214] on span "Go Back" at bounding box center [65, 211] width 32 height 9
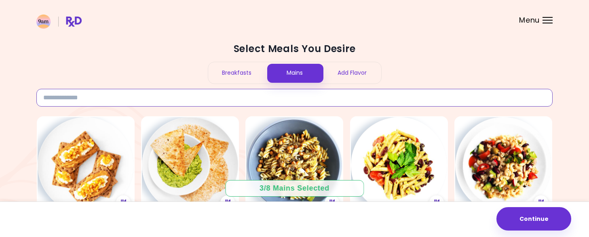
drag, startPoint x: 264, startPoint y: 100, endPoint x: 275, endPoint y: 93, distance: 13.2
click at [265, 100] on input at bounding box center [294, 98] width 516 height 18
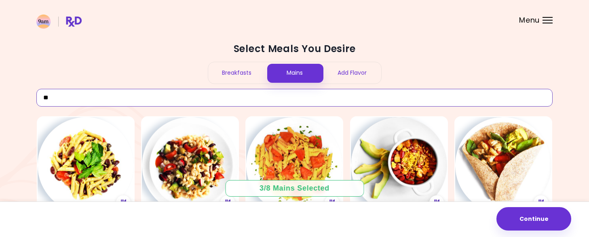
type input "*"
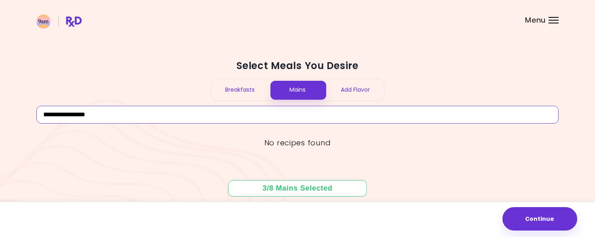
type input "**********"
click at [249, 84] on div "Breakfasts" at bounding box center [240, 89] width 58 height 21
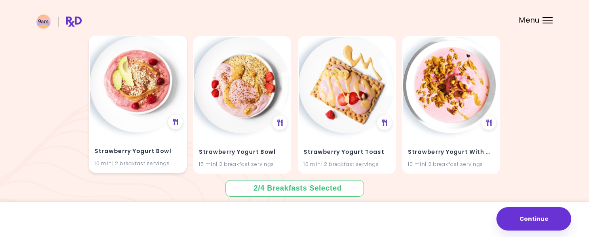
scroll to position [81, 0]
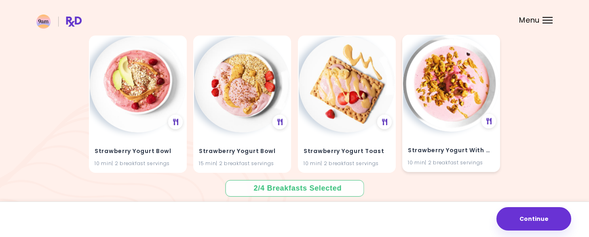
click at [452, 140] on div "Strawberry Yogurt With Granola 10 min | 2 breakfast servings" at bounding box center [451, 152] width 96 height 40
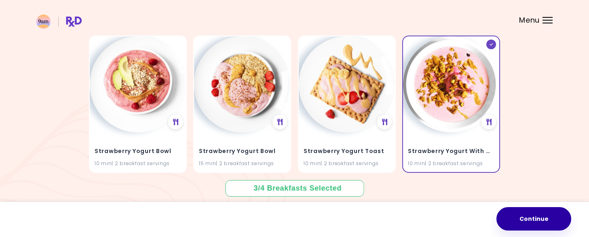
click at [540, 218] on button "Continue" at bounding box center [533, 218] width 75 height 23
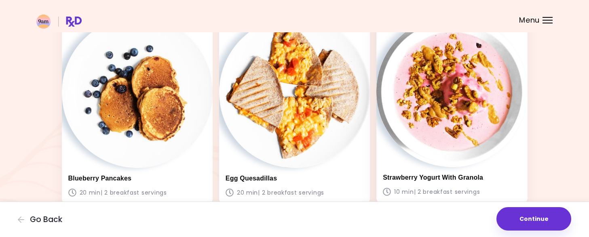
scroll to position [121, 0]
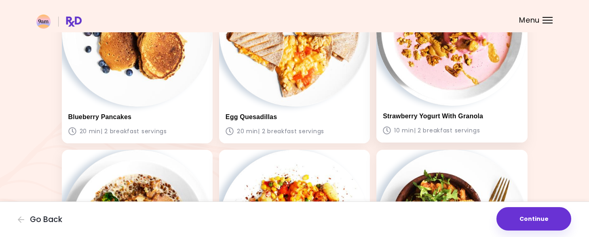
click at [440, 74] on img at bounding box center [451, 30] width 151 height 151
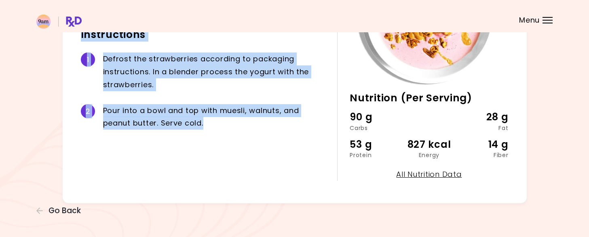
scroll to position [133, 0]
drag, startPoint x: 80, startPoint y: 94, endPoint x: 286, endPoint y: 167, distance: 218.7
click at [286, 167] on div "10 min Nutrition (Per Serving) 90 g Carbs 28 g Fat 53 g Protein 827 kcal Energy…" at bounding box center [294, 64] width 465 height 277
copy div "Ingredients 1 and 1/3 cup | 7.40 oz Strawberries, frozen 1 and 1/3 cup | 12.12 …"
click at [61, 214] on span "Go Back" at bounding box center [65, 211] width 32 height 9
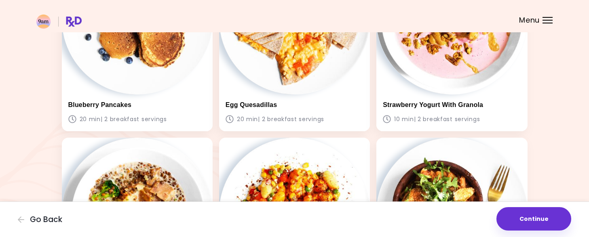
scroll to position [243, 0]
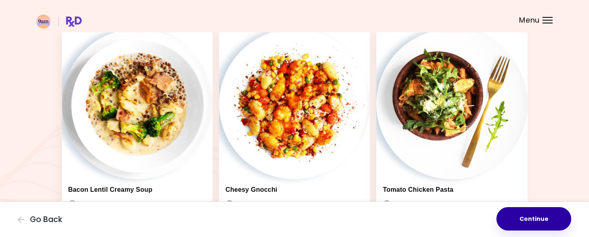
click at [538, 221] on button "Continue" at bounding box center [533, 218] width 75 height 23
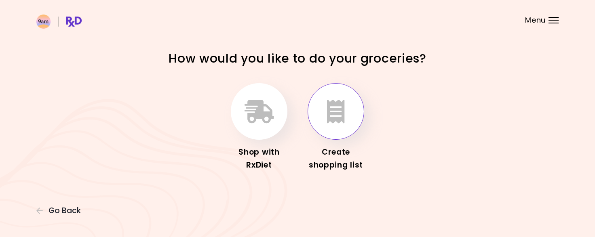
click at [350, 116] on button "button" at bounding box center [336, 111] width 57 height 57
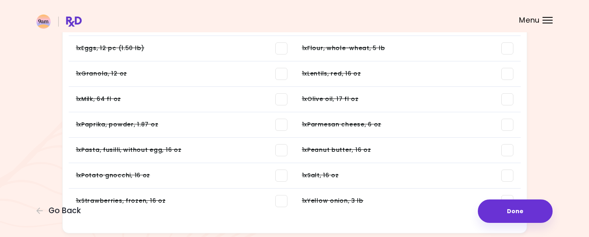
scroll to position [598, 0]
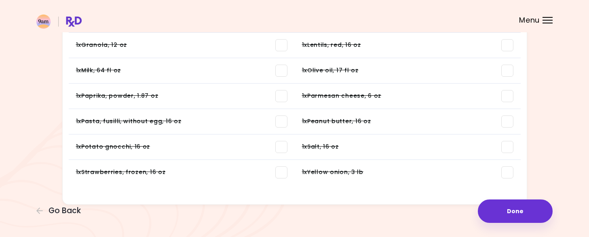
click at [282, 169] on span at bounding box center [281, 173] width 12 height 12
click at [283, 150] on span at bounding box center [281, 147] width 12 height 12
click at [284, 118] on span at bounding box center [281, 122] width 12 height 12
drag, startPoint x: 280, startPoint y: 90, endPoint x: 282, endPoint y: 82, distance: 7.9
click at [281, 90] on span at bounding box center [281, 96] width 12 height 12
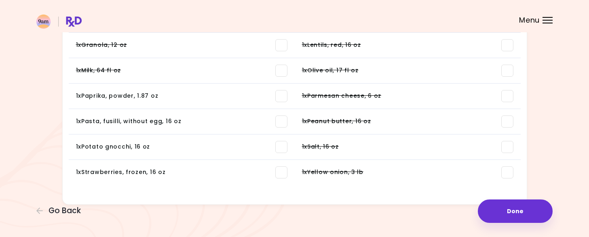
click at [283, 65] on span at bounding box center [281, 71] width 12 height 12
click at [284, 42] on span at bounding box center [281, 45] width 12 height 12
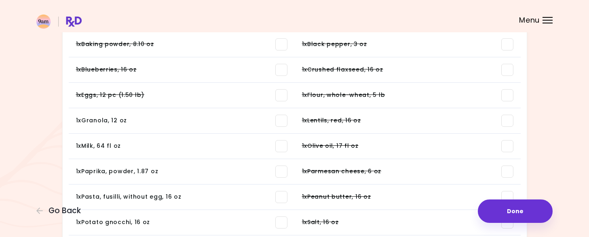
scroll to position [517, 0]
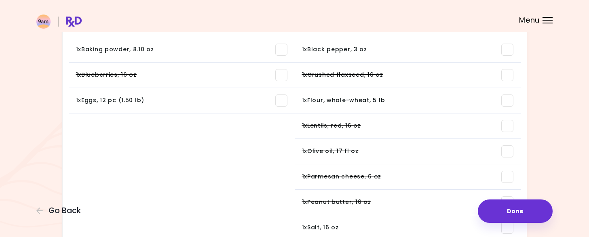
click at [281, 98] on span at bounding box center [281, 101] width 12 height 12
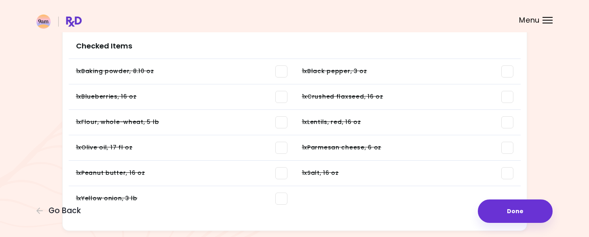
scroll to position [755, 0]
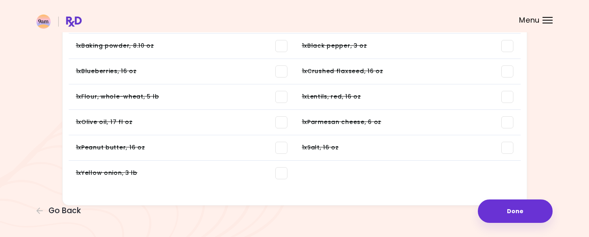
click at [281, 173] on span at bounding box center [281, 173] width 12 height 12
click at [283, 143] on span at bounding box center [281, 148] width 12 height 12
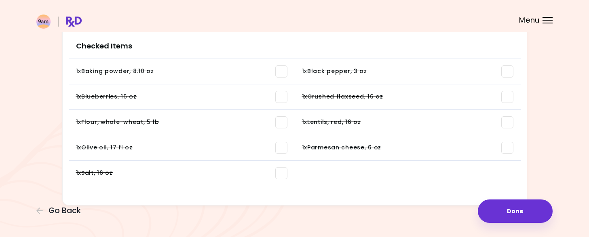
click at [283, 147] on span at bounding box center [281, 148] width 12 height 12
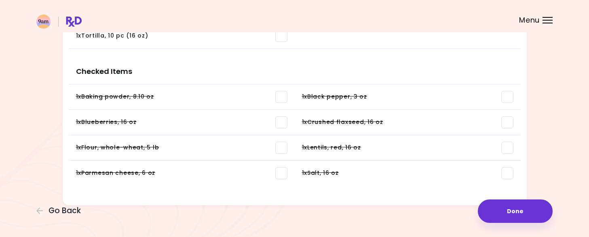
click at [280, 147] on span at bounding box center [281, 148] width 12 height 12
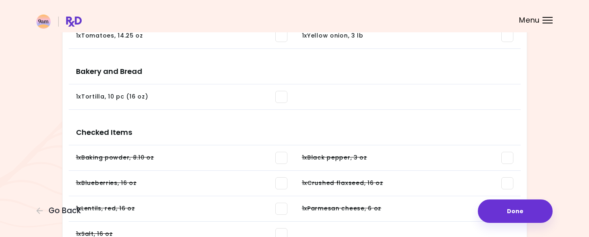
scroll to position [790, 0]
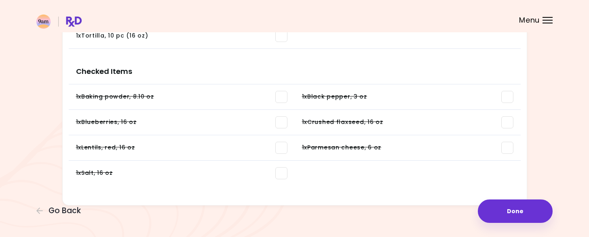
click at [279, 96] on span at bounding box center [281, 97] width 12 height 12
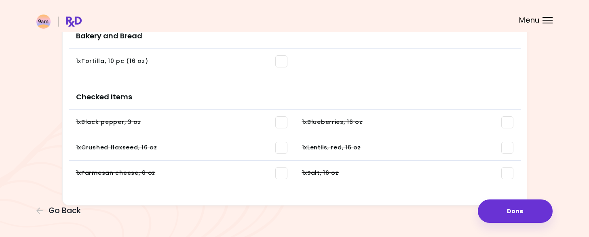
click at [283, 120] on span at bounding box center [281, 122] width 12 height 12
click at [278, 120] on span at bounding box center [281, 122] width 12 height 12
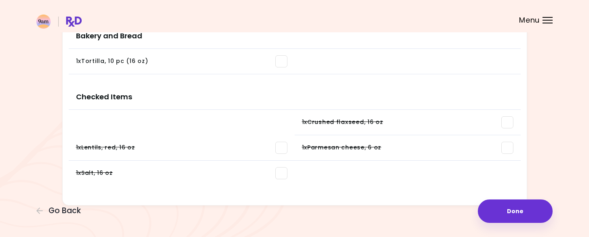
scroll to position [740, 0]
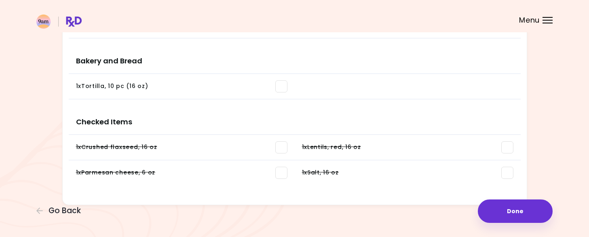
click at [279, 146] on span at bounding box center [281, 147] width 12 height 12
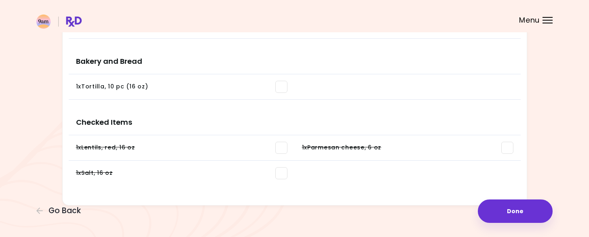
click at [282, 173] on span at bounding box center [281, 173] width 12 height 12
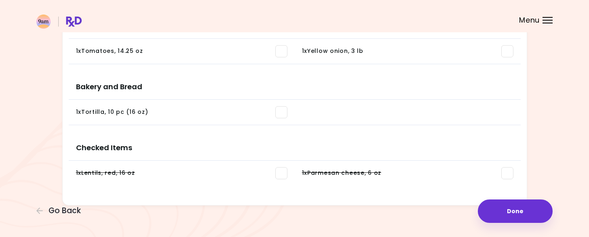
click at [281, 171] on span at bounding box center [281, 173] width 12 height 12
click at [279, 172] on span at bounding box center [281, 173] width 12 height 12
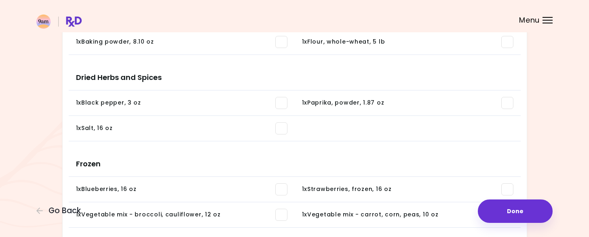
scroll to position [0, 0]
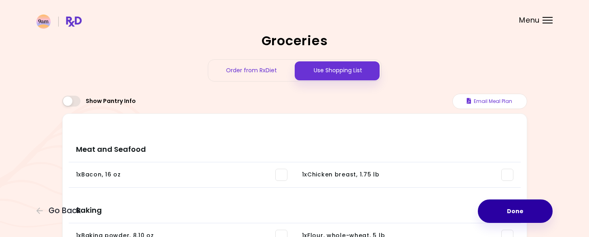
drag, startPoint x: 527, startPoint y: 208, endPoint x: 425, endPoint y: 169, distance: 109.0
click at [527, 208] on button "Done" at bounding box center [515, 211] width 75 height 23
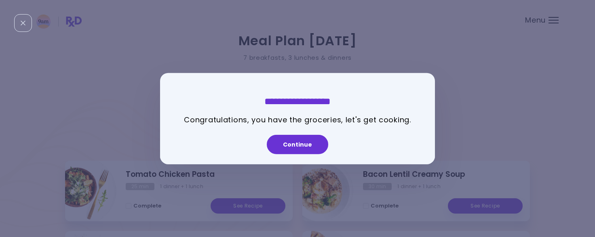
drag, startPoint x: 306, startPoint y: 144, endPoint x: 426, endPoint y: 142, distance: 120.9
click at [306, 145] on button "Continue" at bounding box center [297, 144] width 61 height 19
